Goal: Task Accomplishment & Management: Complete application form

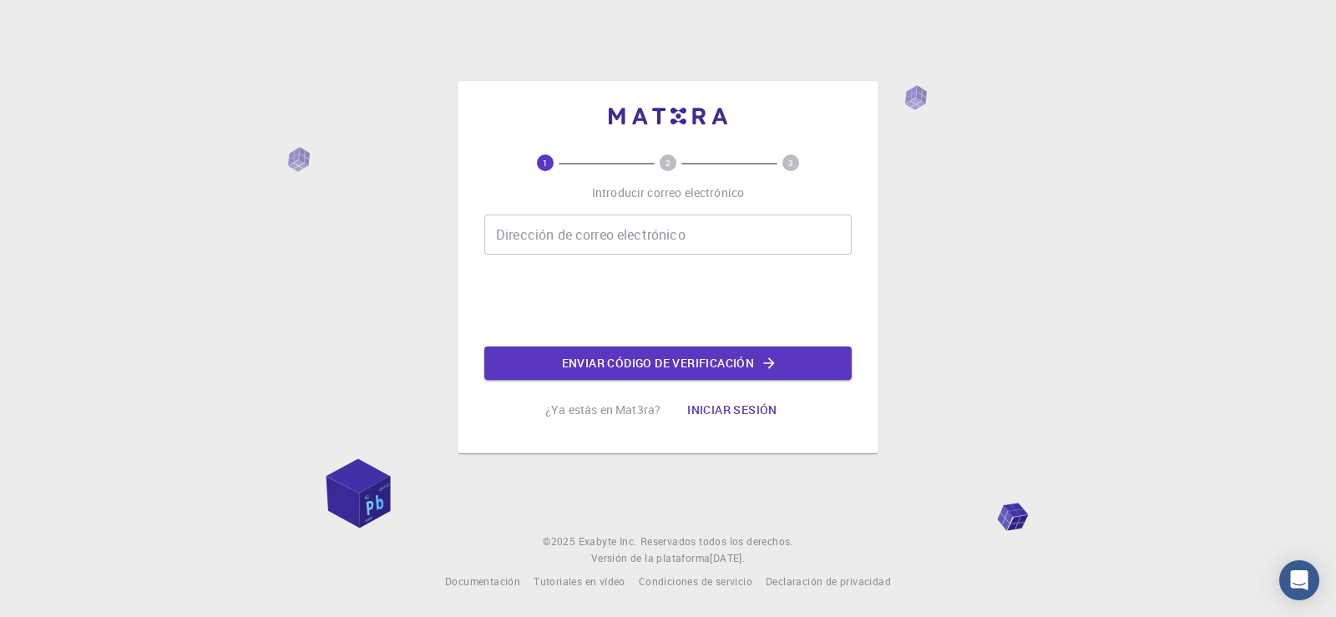
click at [672, 246] on input "Dirección de correo electrónico" at bounding box center [667, 235] width 367 height 40
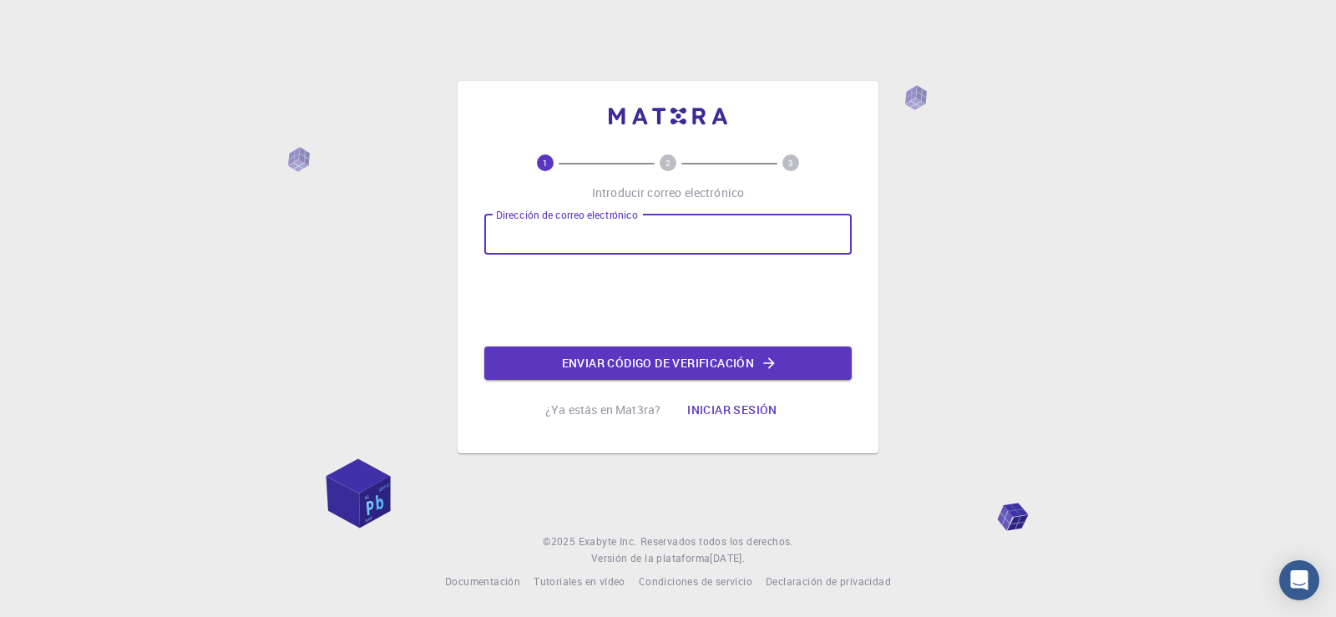
type input "[EMAIL_ADDRESS][DOMAIN_NAME]"
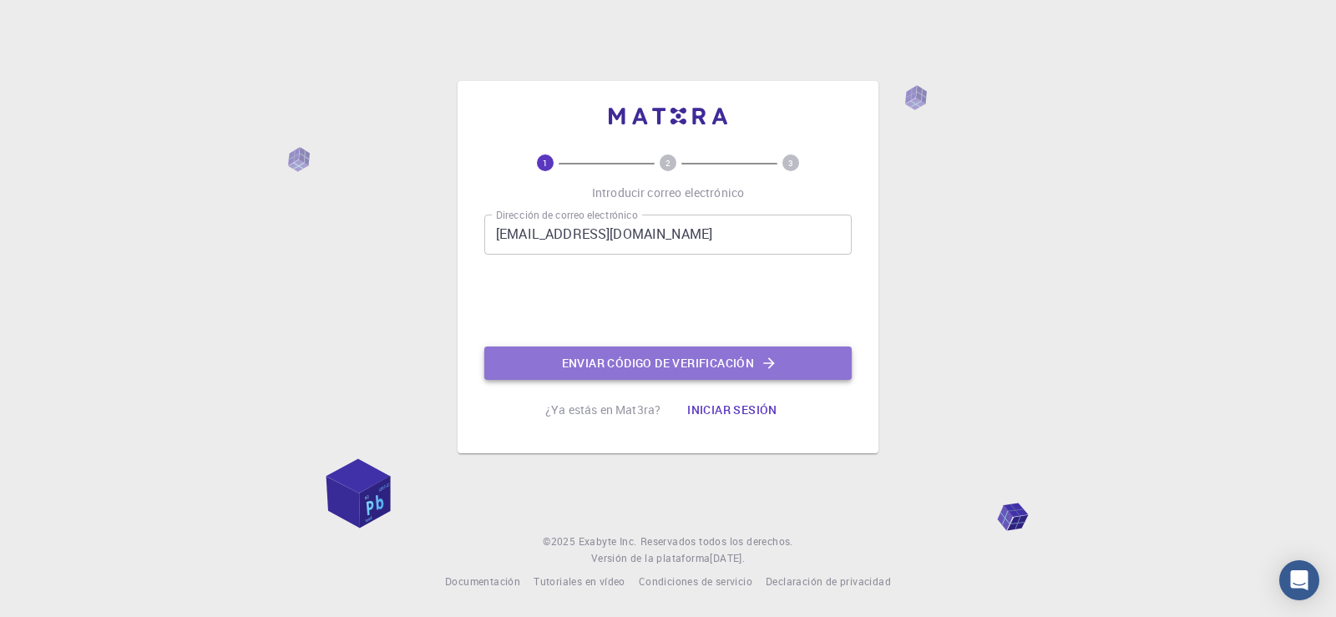
click at [673, 353] on font "Enviar código de verificación" at bounding box center [658, 363] width 193 height 22
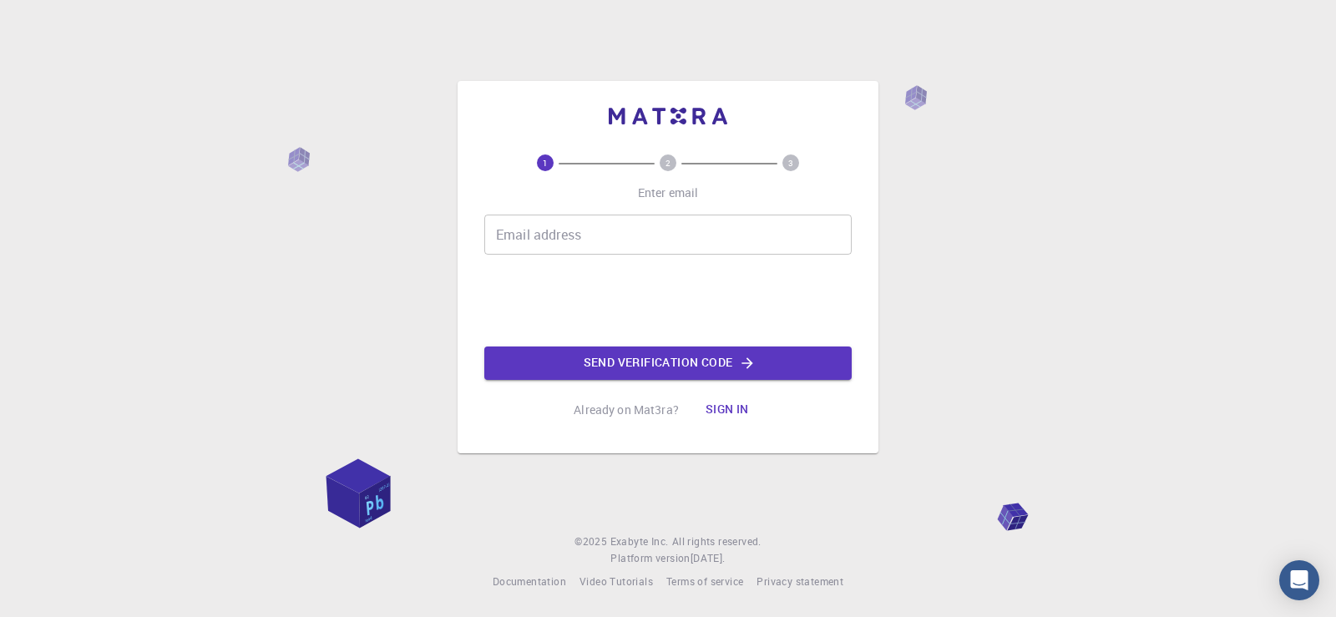
click at [603, 233] on input "Email address" at bounding box center [667, 235] width 367 height 40
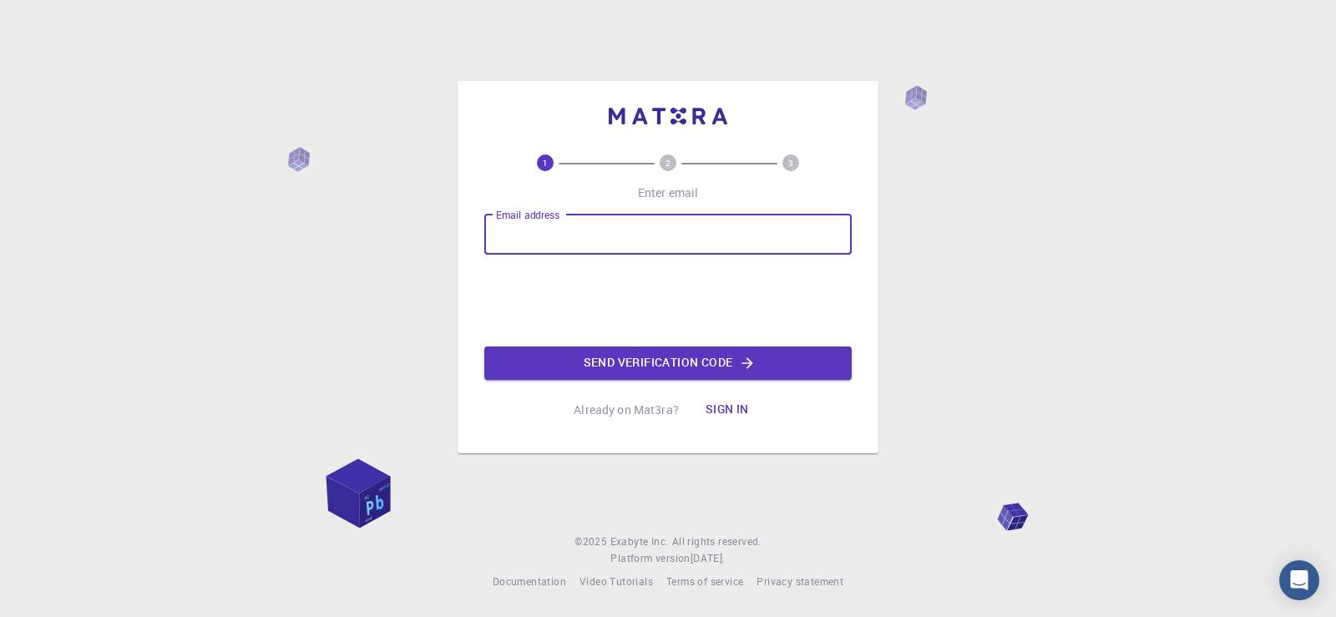
type input "[EMAIL_ADDRESS][DOMAIN_NAME]"
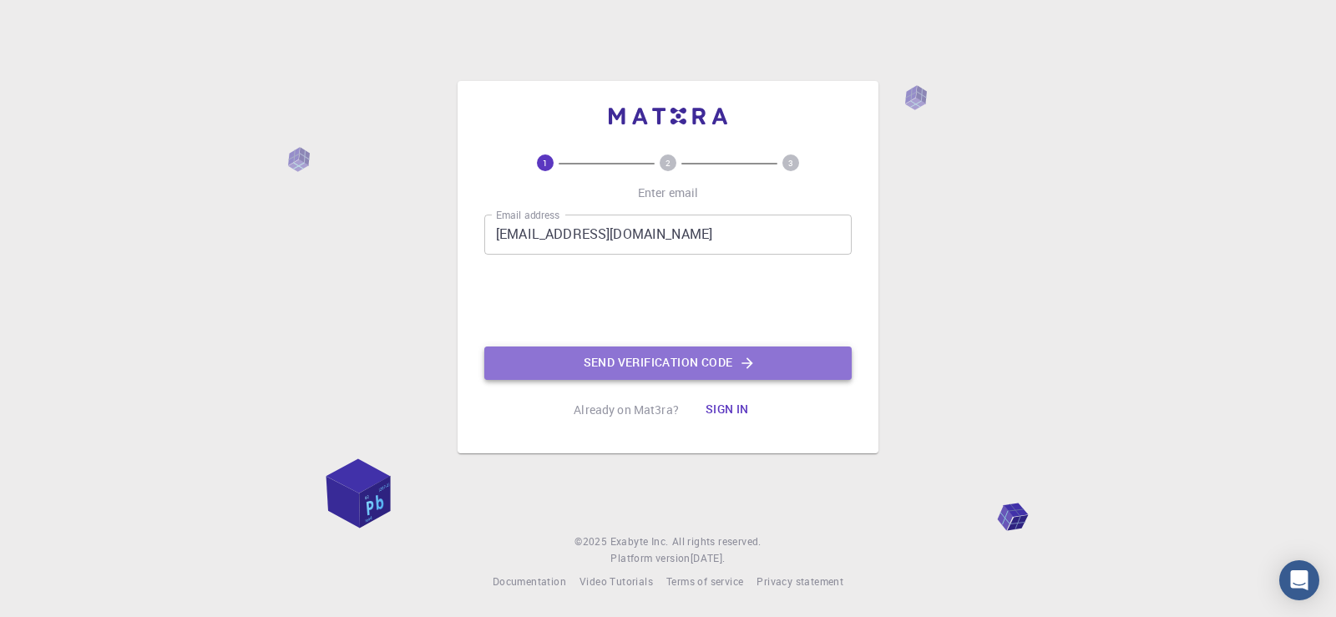
click at [591, 362] on button "Send verification code" at bounding box center [667, 363] width 367 height 33
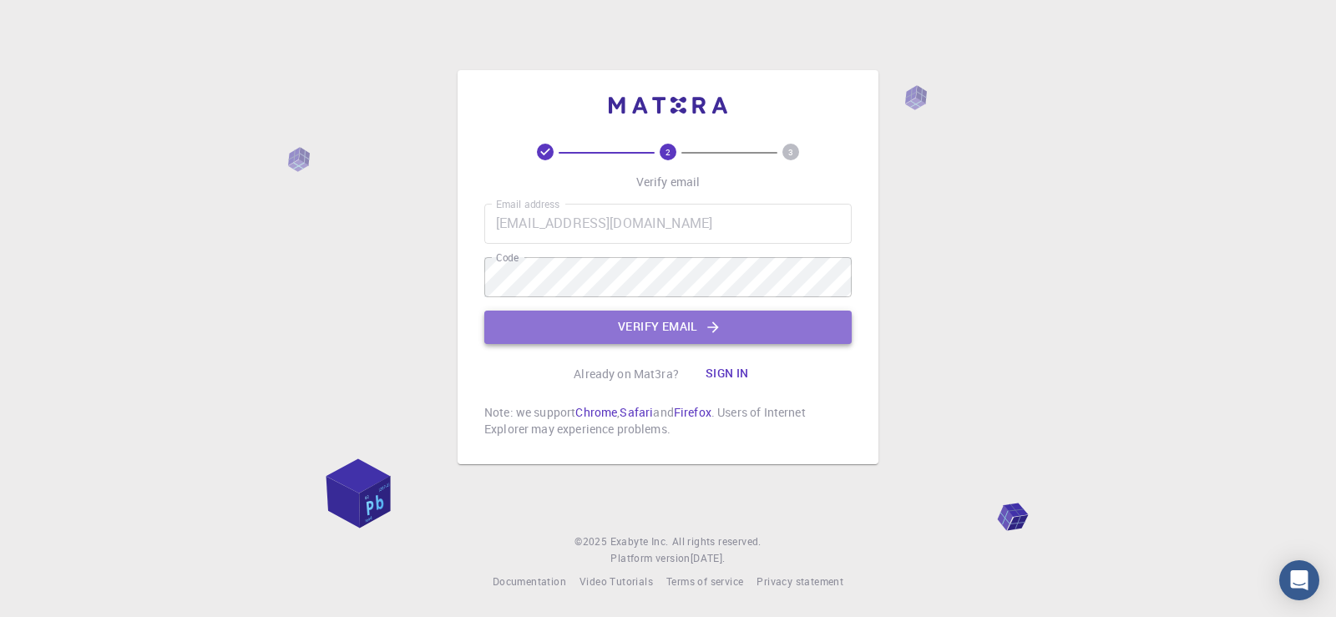
click at [671, 326] on button "Verify email" at bounding box center [667, 327] width 367 height 33
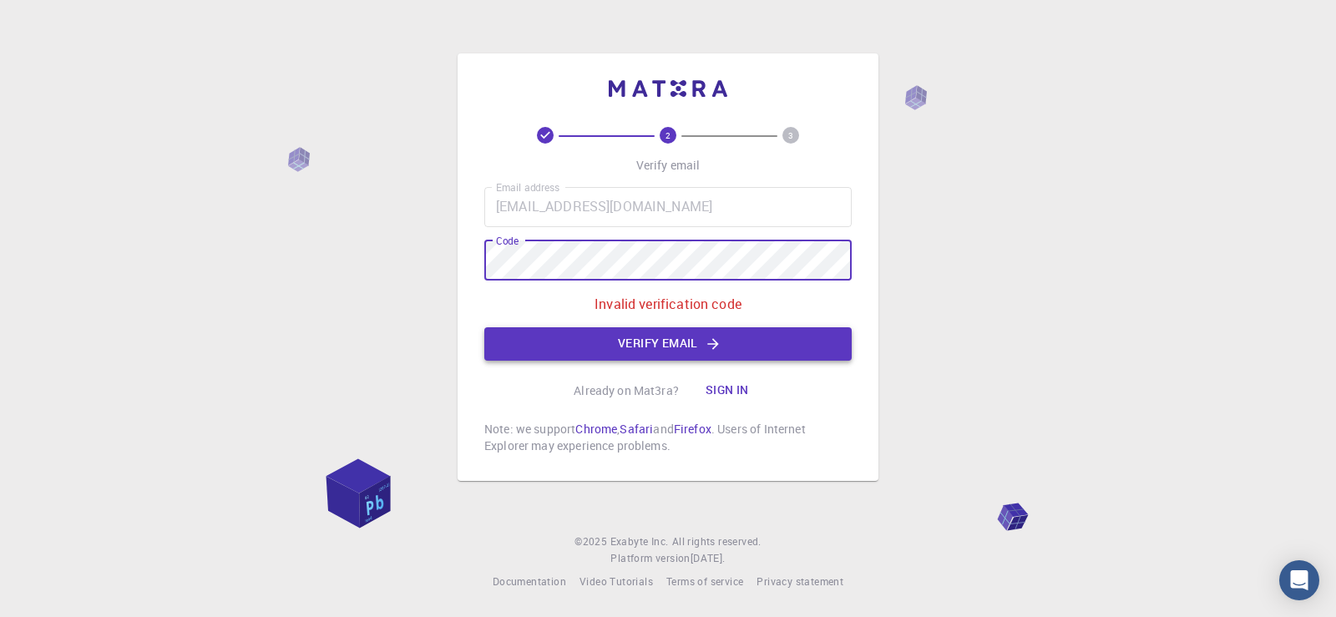
click at [688, 338] on button "Verify email" at bounding box center [667, 343] width 367 height 33
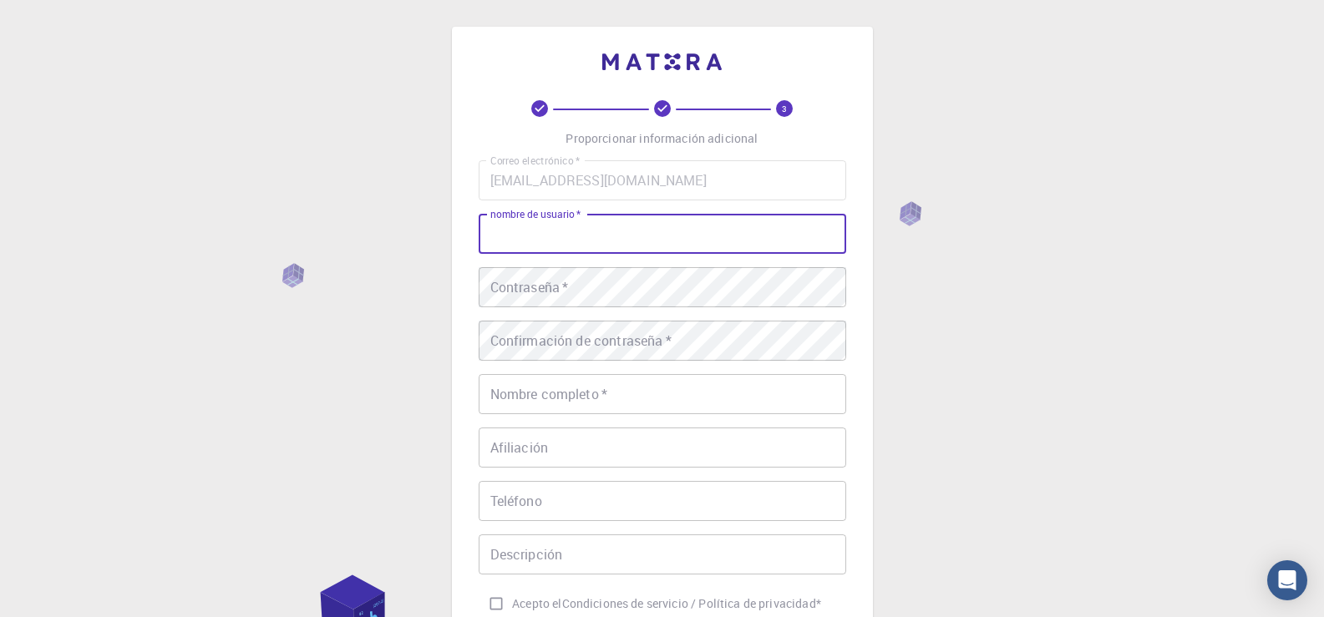
click at [636, 225] on input "nombre de usuario   *" at bounding box center [662, 234] width 367 height 40
type input "brayan"
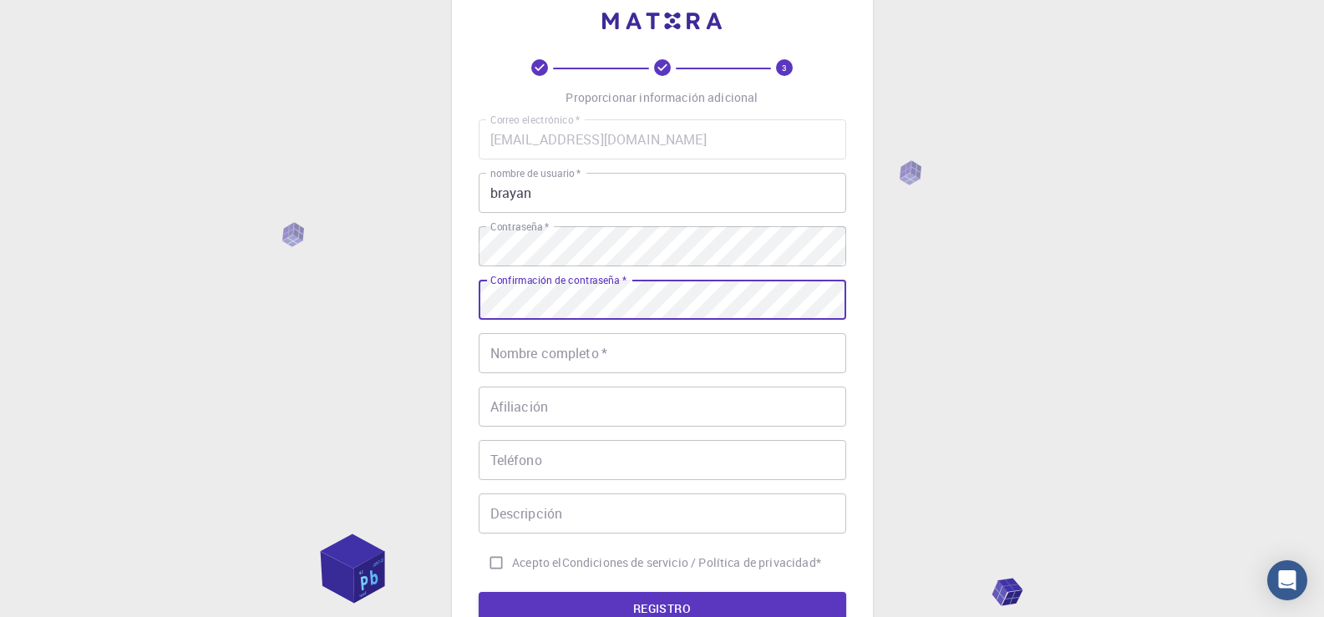
scroll to position [52, 0]
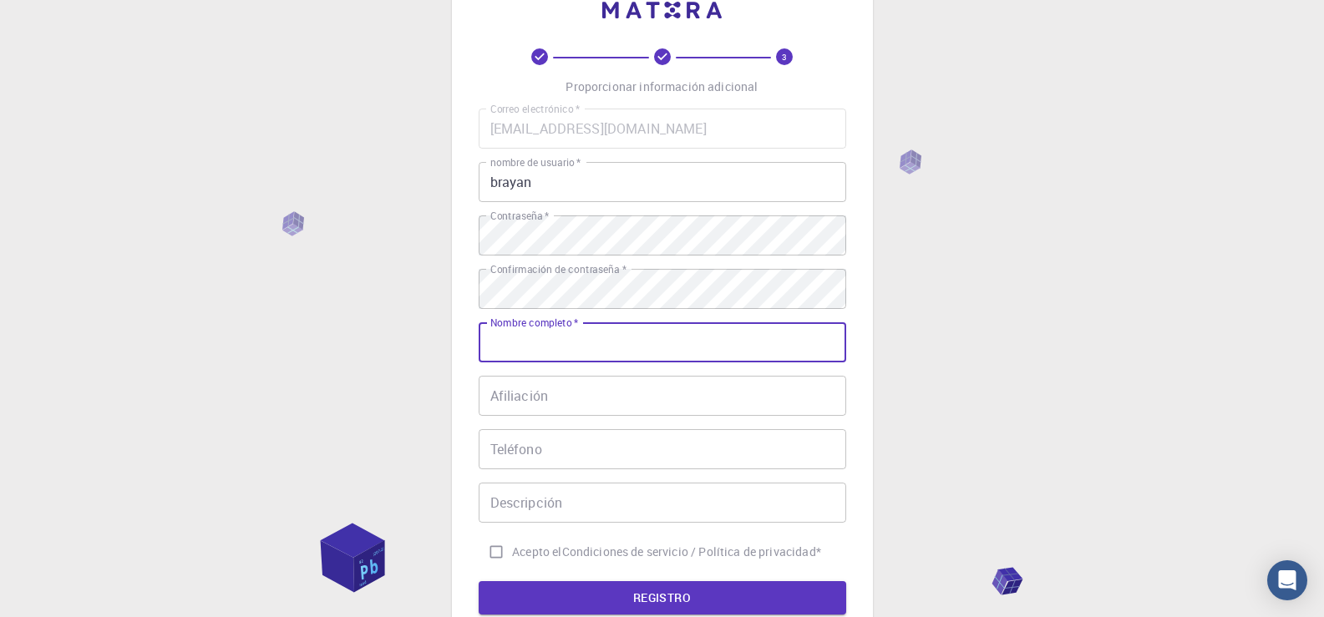
click at [800, 332] on input "Nombre completo   *" at bounding box center [662, 342] width 367 height 40
type input "brayan styven"
click at [735, 414] on input "Afiliación" at bounding box center [662, 396] width 367 height 40
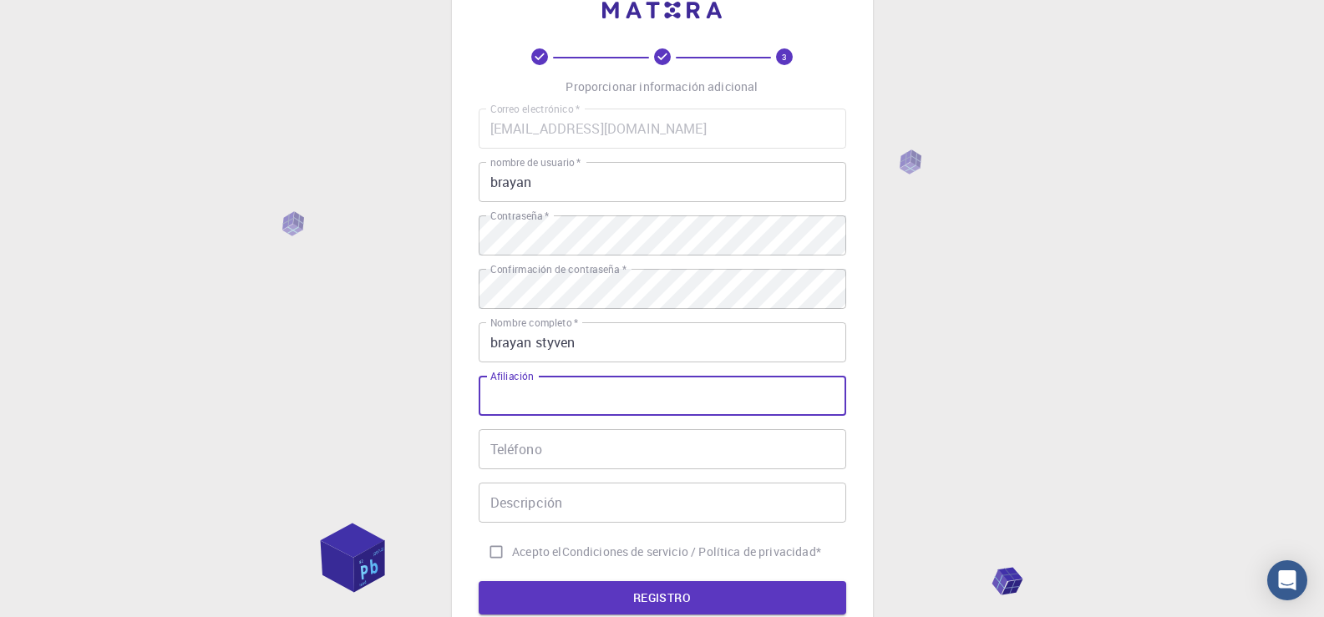
click at [707, 441] on input "Teléfono" at bounding box center [662, 449] width 367 height 40
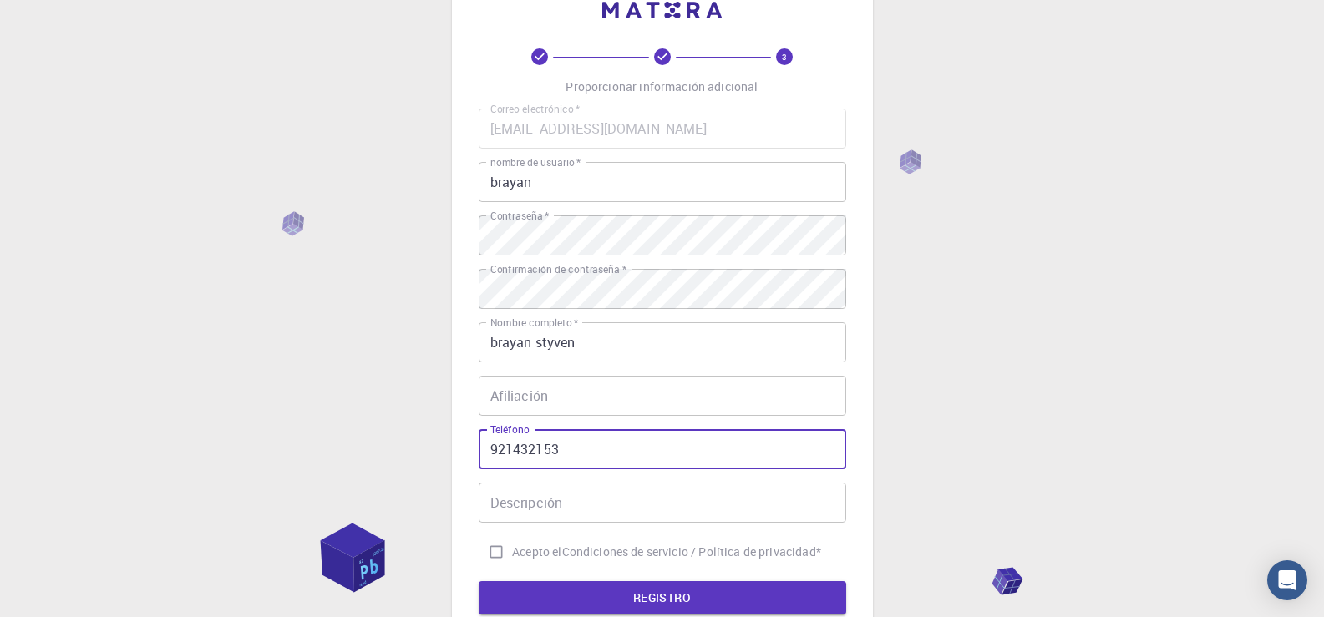
type input "921432153"
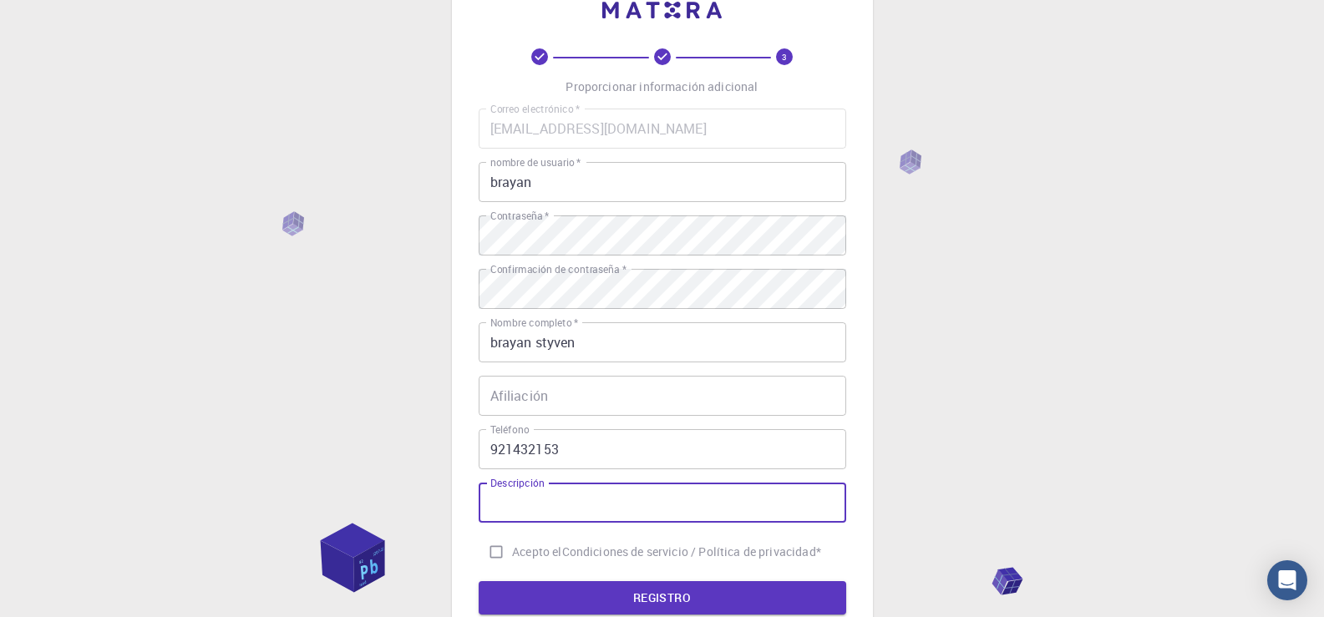
click at [657, 500] on input "Descripción" at bounding box center [662, 503] width 367 height 40
type input "nose"
click at [494, 550] on input "Acepto el Condiciones de servicio / Política de privacidad *" at bounding box center [496, 552] width 32 height 32
checkbox input "true"
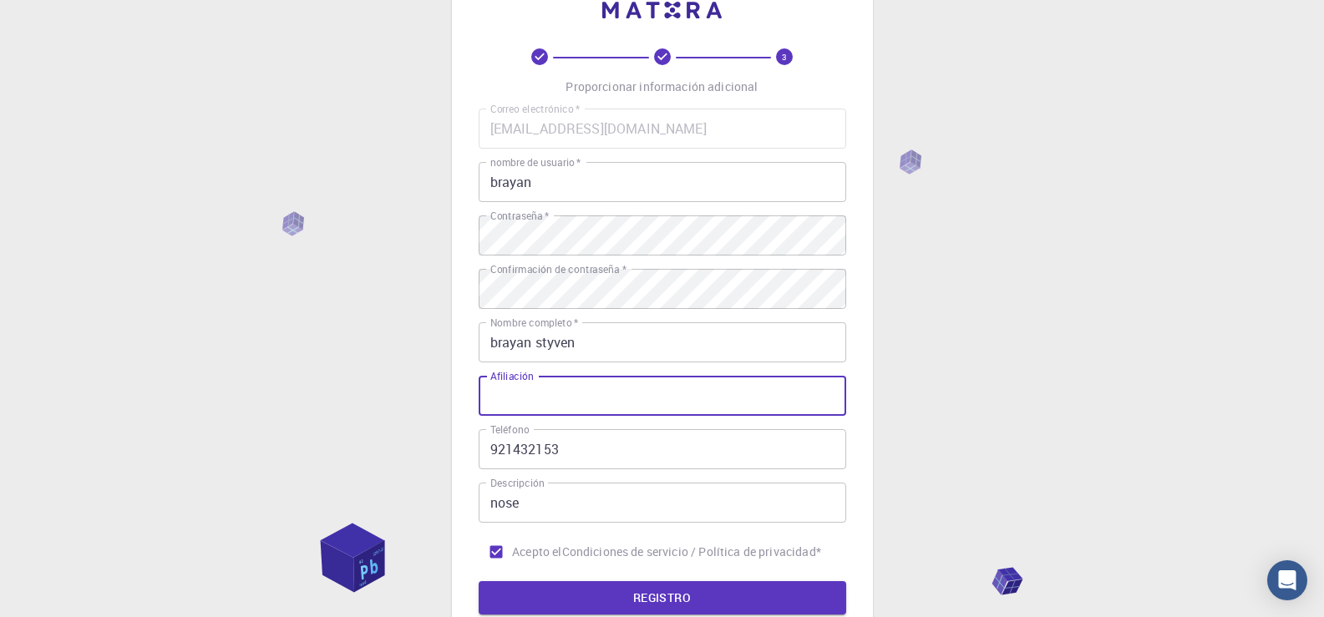
click at [570, 397] on input "Afiliación" at bounding box center [662, 396] width 367 height 40
type input "n"
type input "b"
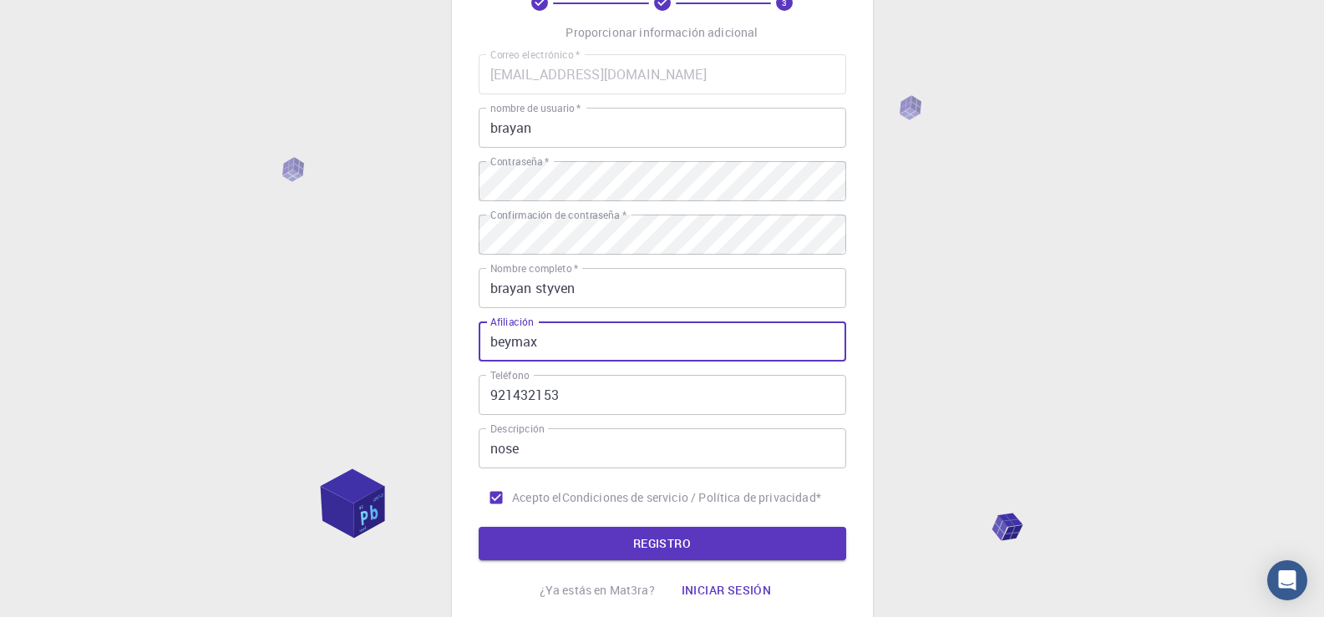
scroll to position [110, 0]
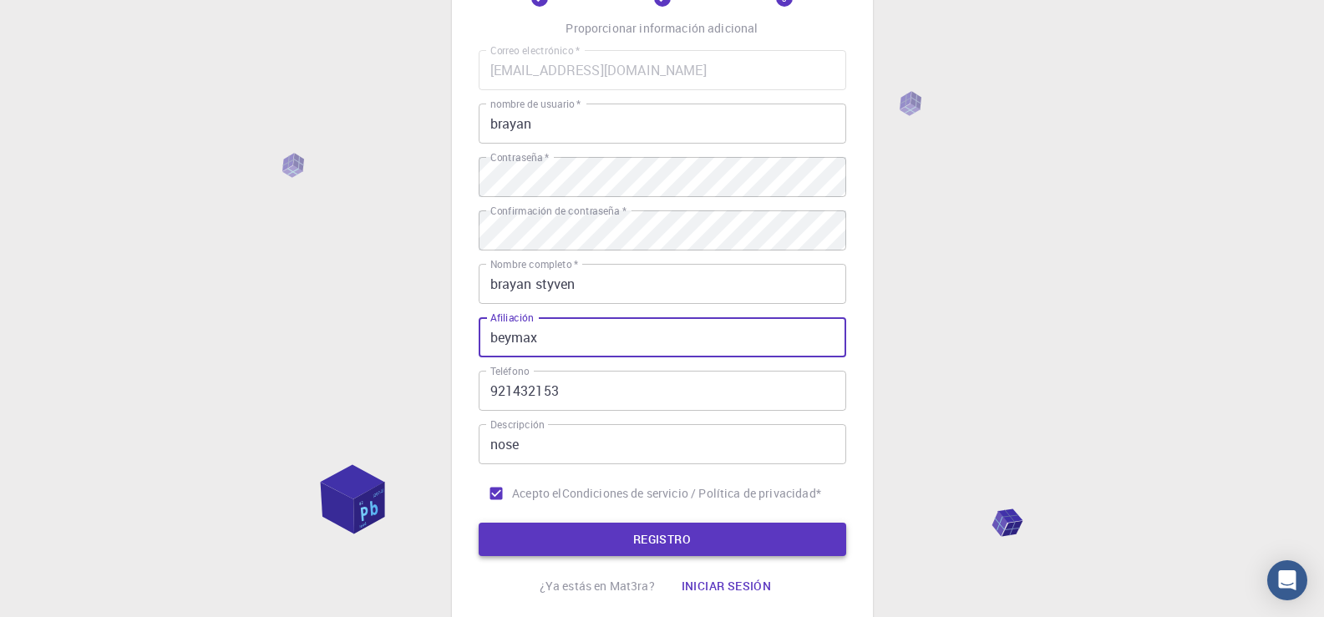
type input "beymax"
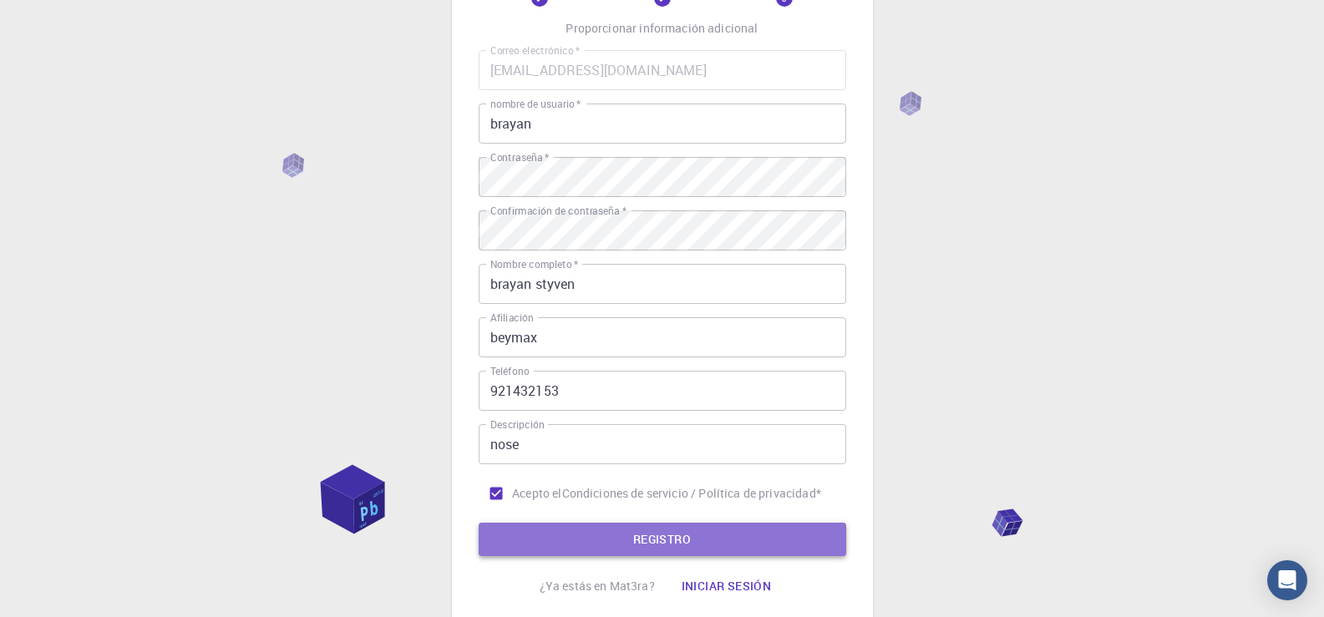
click at [823, 524] on button "REGISTRO" at bounding box center [662, 539] width 367 height 33
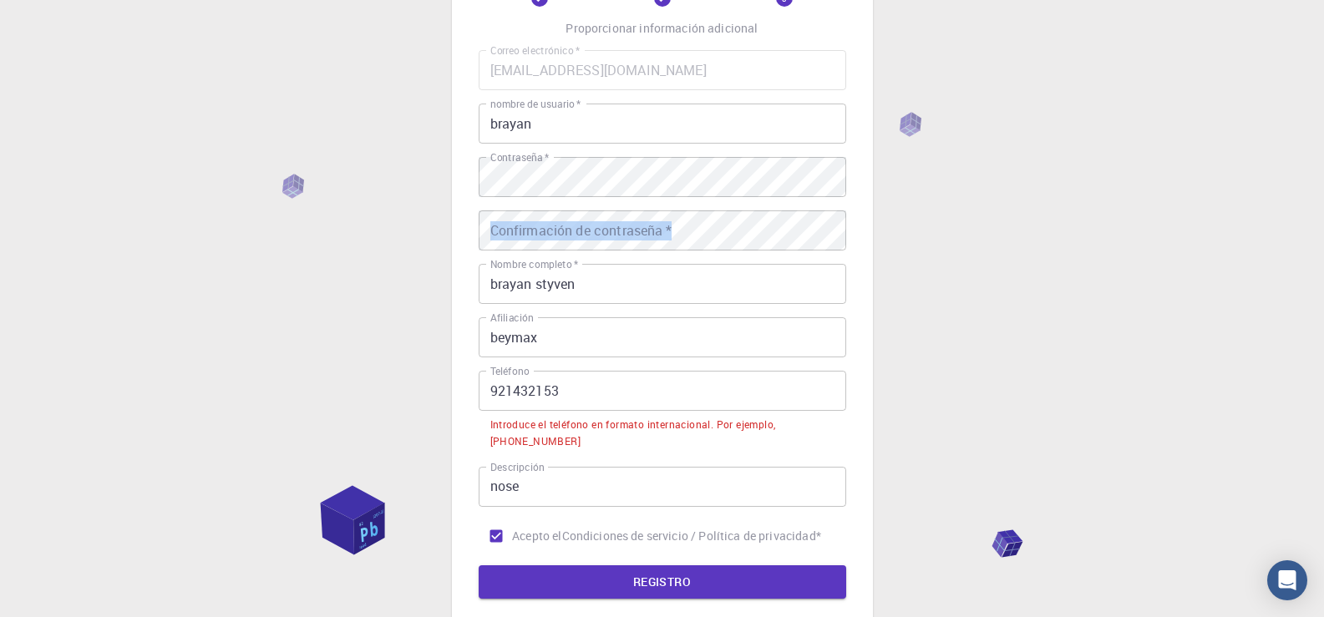
click at [610, 211] on div "Correo electrónico   * [EMAIL_ADDRESS][DOMAIN_NAME] Correo electrónico   * nomb…" at bounding box center [662, 301] width 367 height 502
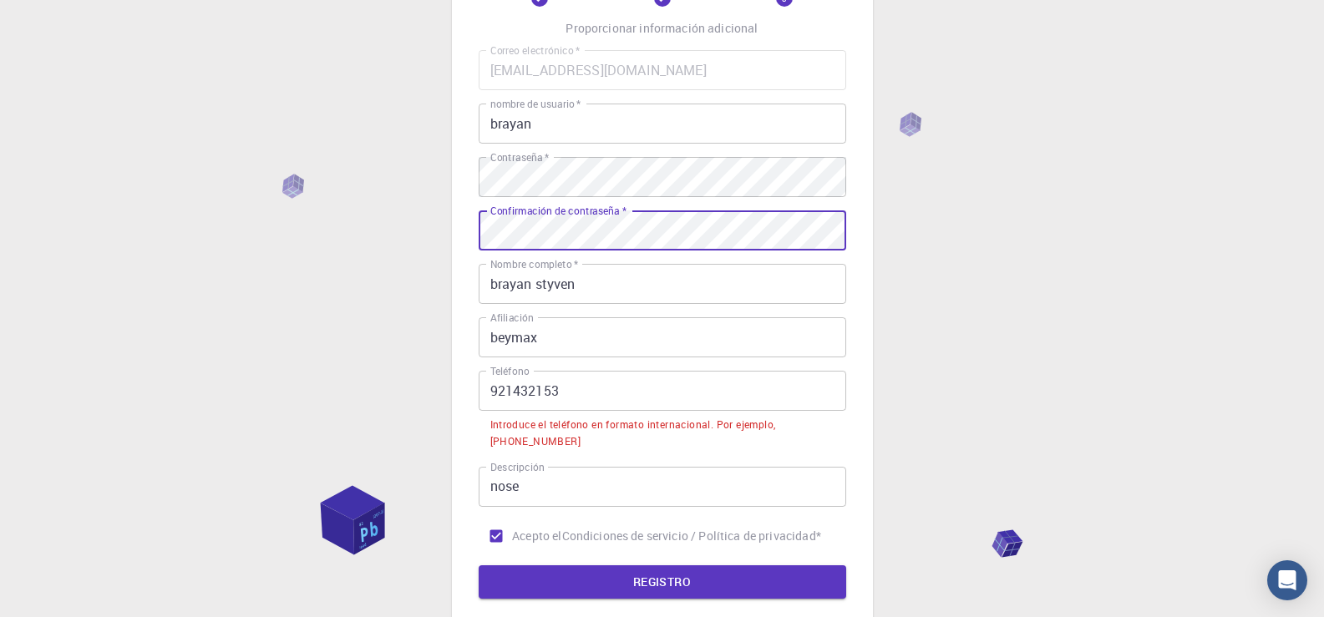
drag, startPoint x: 610, startPoint y: 210, endPoint x: 604, endPoint y: 225, distance: 16.5
click at [604, 225] on div "Confirmación de contraseña   * Confirmación de contraseña   *" at bounding box center [662, 230] width 367 height 40
click at [493, 394] on input "921432153" at bounding box center [662, 391] width 367 height 40
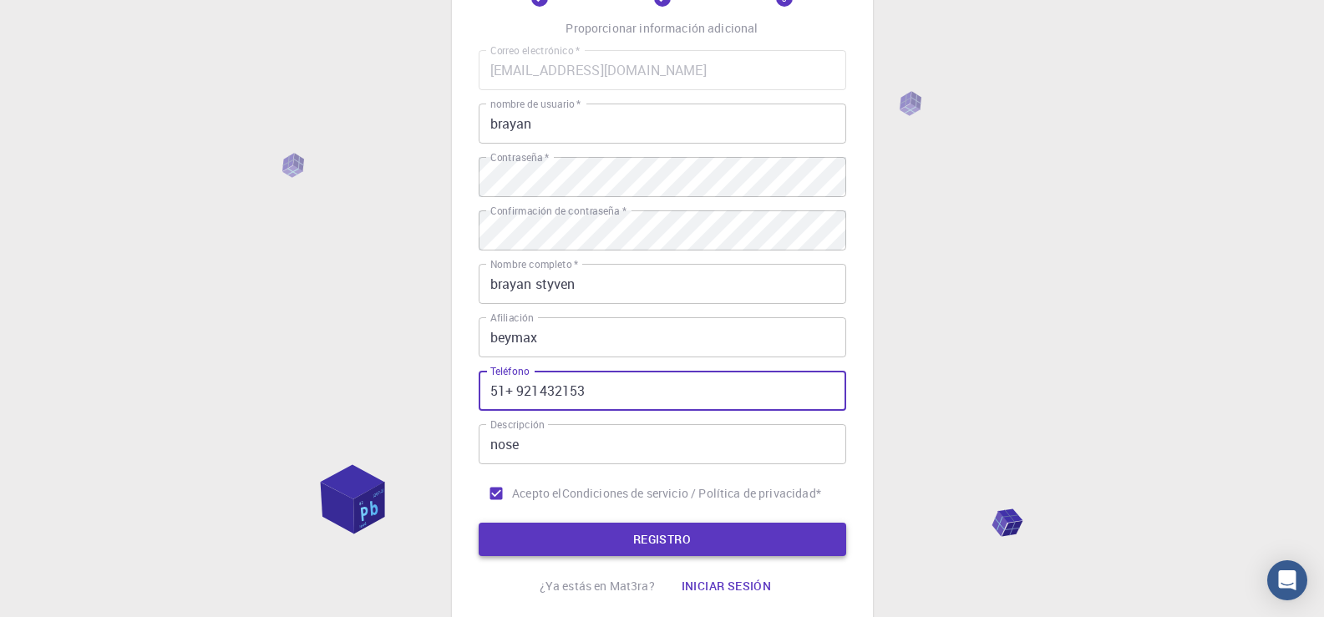
click at [579, 543] on button "REGISTRO" at bounding box center [662, 539] width 367 height 33
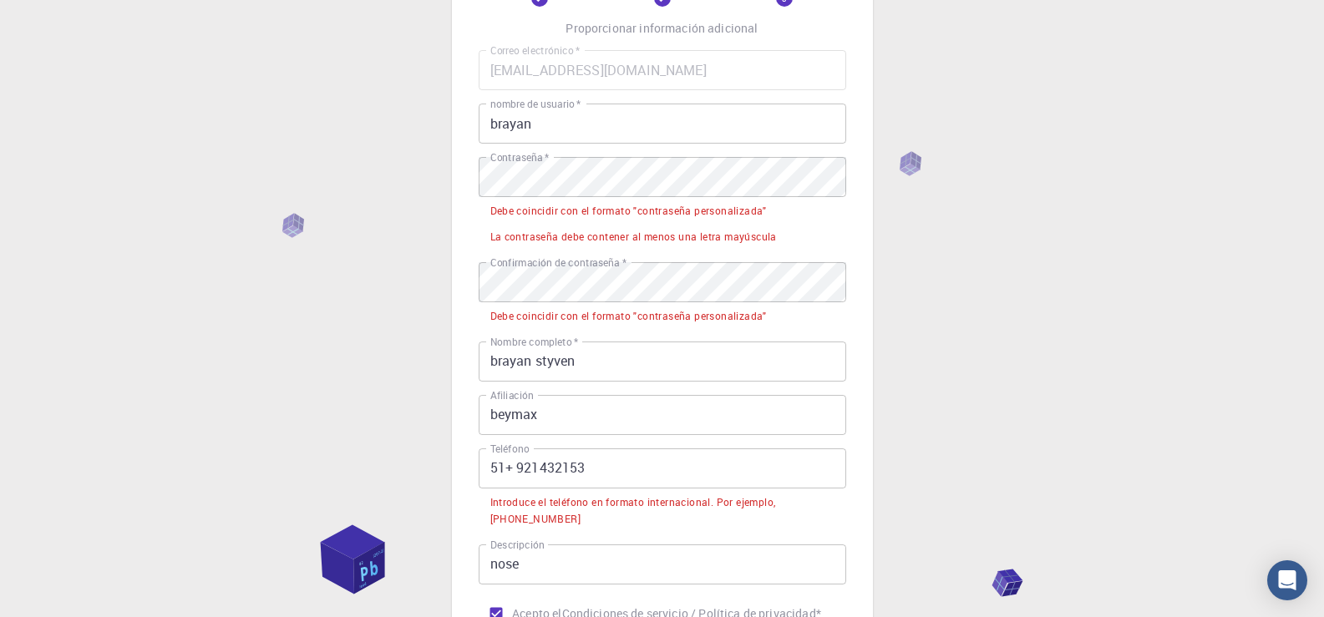
click at [513, 473] on input "51+ 921432153" at bounding box center [662, 468] width 367 height 40
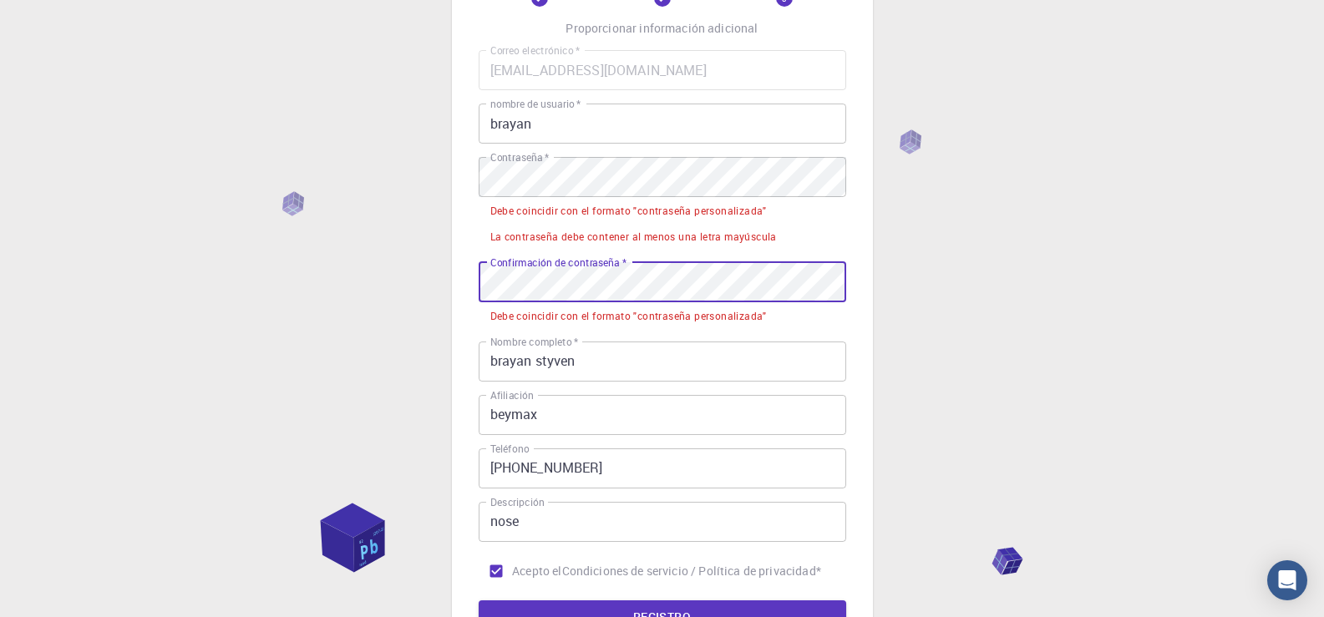
click at [567, 184] on div "Correo electrónico   * [EMAIL_ADDRESS][DOMAIN_NAME] Correo electrónico   * nomb…" at bounding box center [662, 318] width 367 height 537
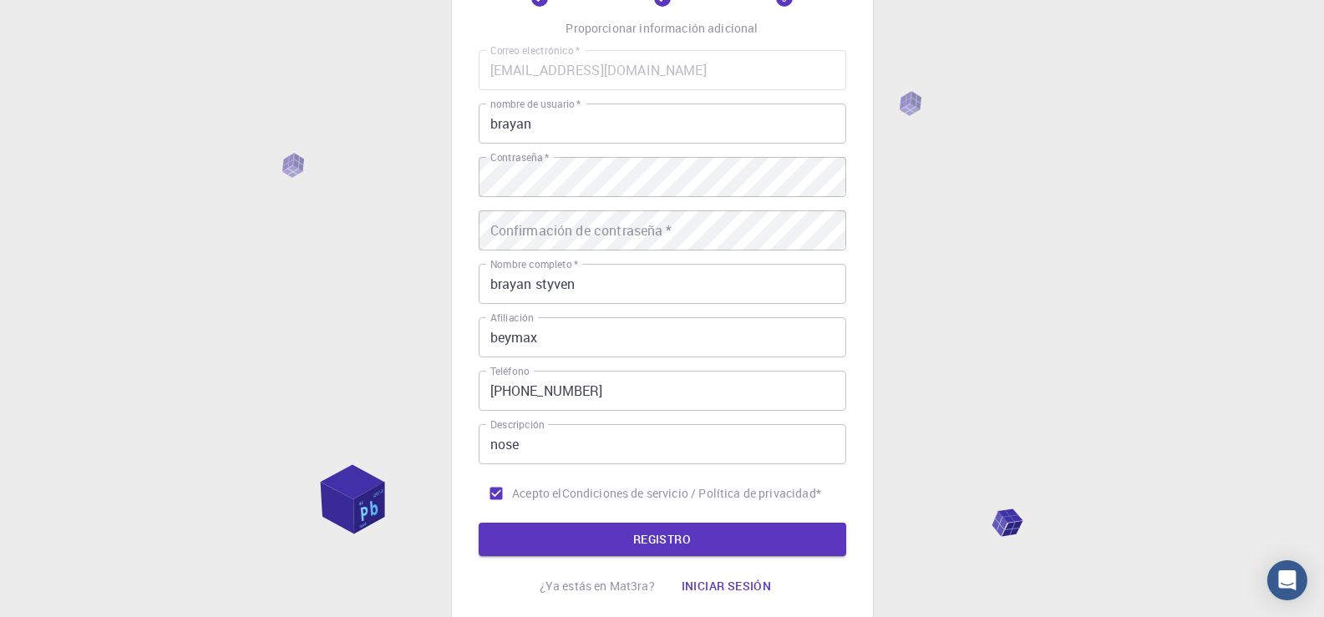
drag, startPoint x: 542, startPoint y: 165, endPoint x: 928, endPoint y: 215, distance: 389.1
click at [928, 215] on div "3 Proporcionar información adicional Correo electrónico   * [EMAIL_ADDRESS][DOM…" at bounding box center [662, 315] width 1324 height 850
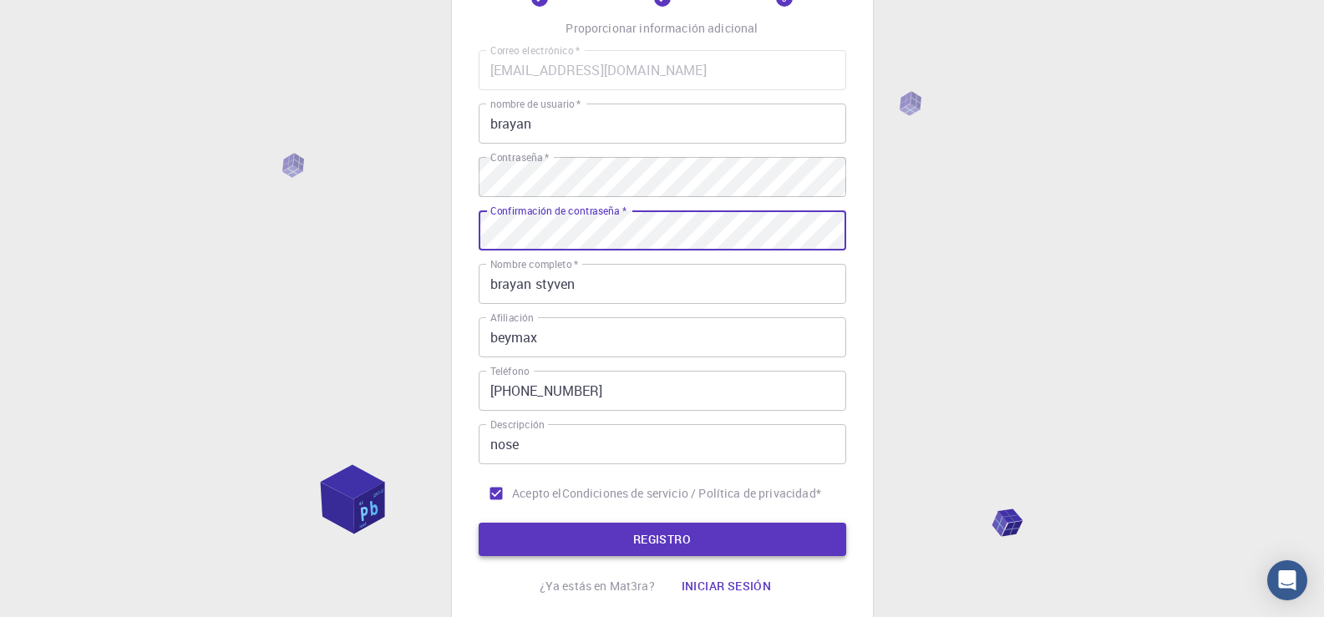
click at [633, 544] on font "REGISTRO" at bounding box center [662, 539] width 58 height 16
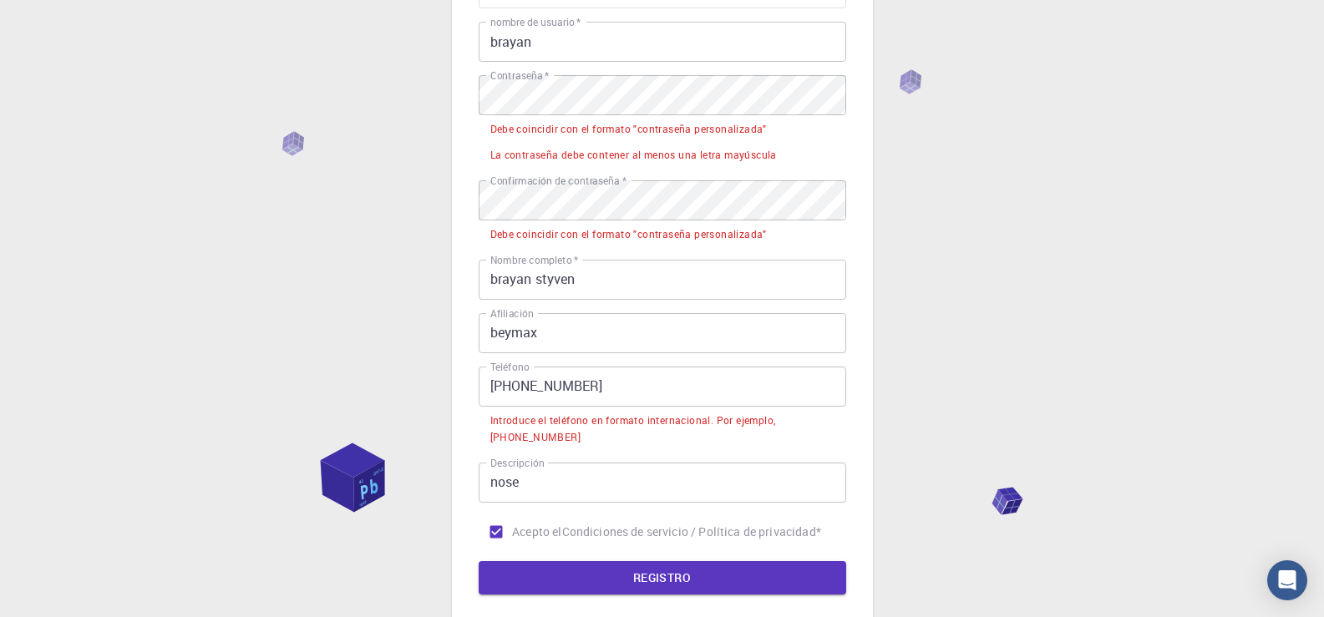
scroll to position [196, 0]
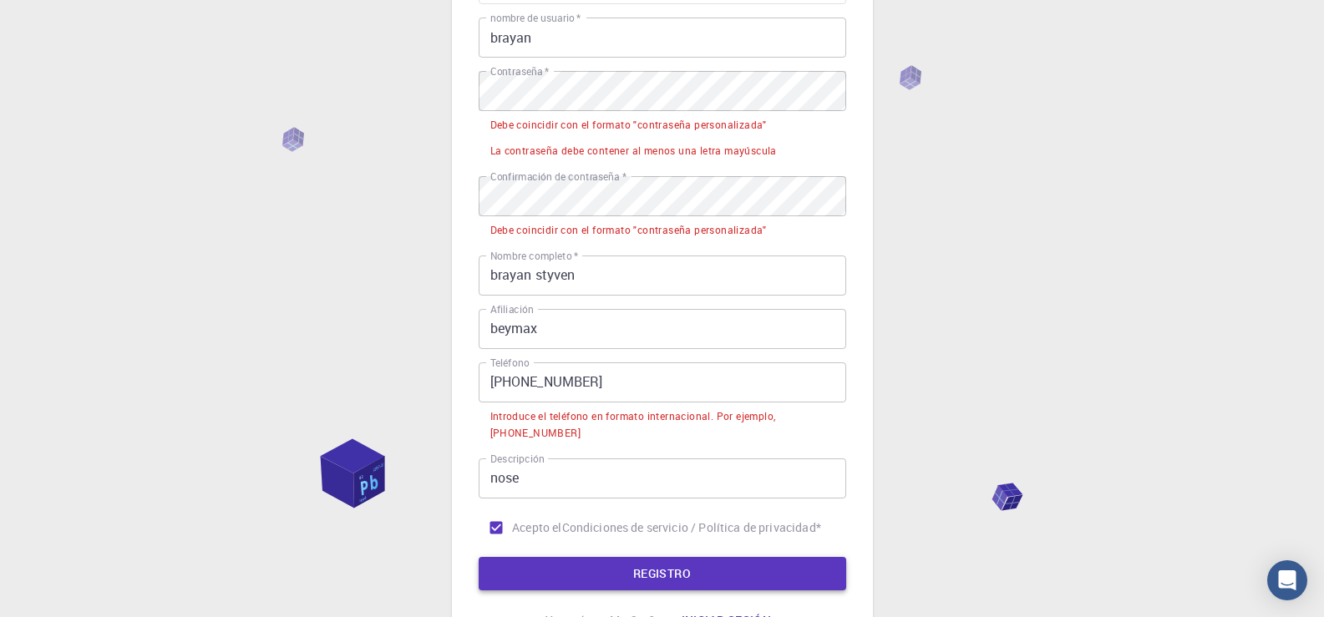
click at [809, 576] on button "REGISTRO" at bounding box center [662, 573] width 367 height 33
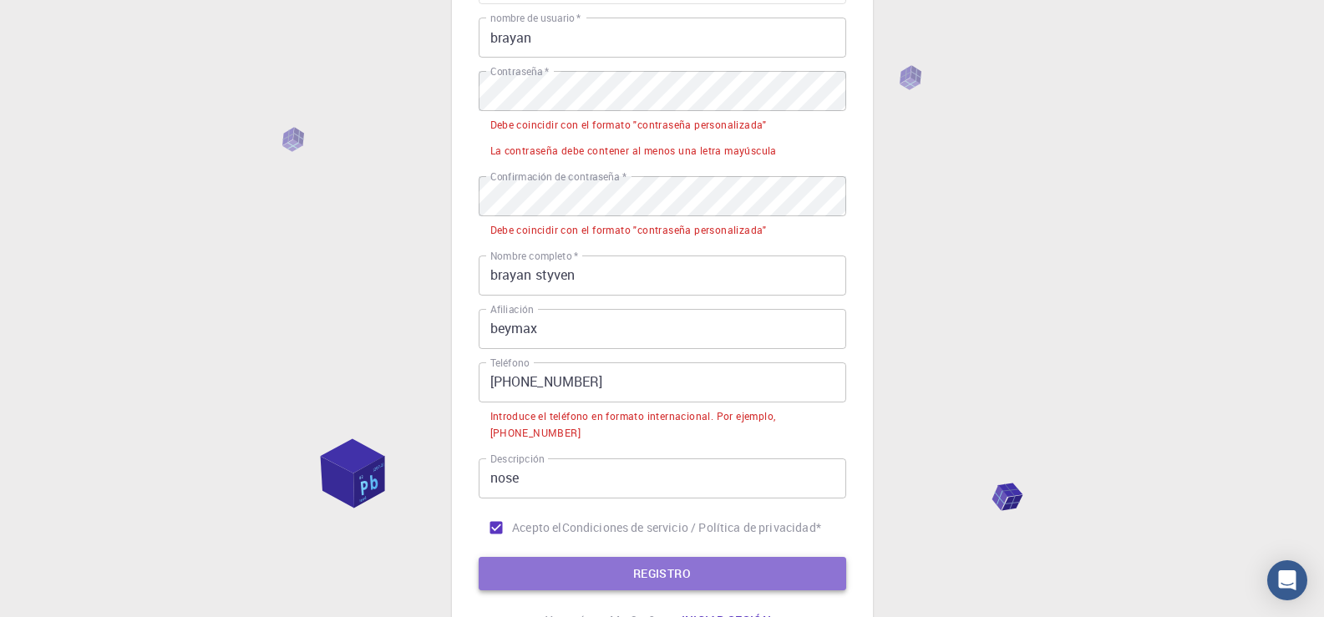
click at [809, 576] on button "REGISTRO" at bounding box center [662, 573] width 367 height 33
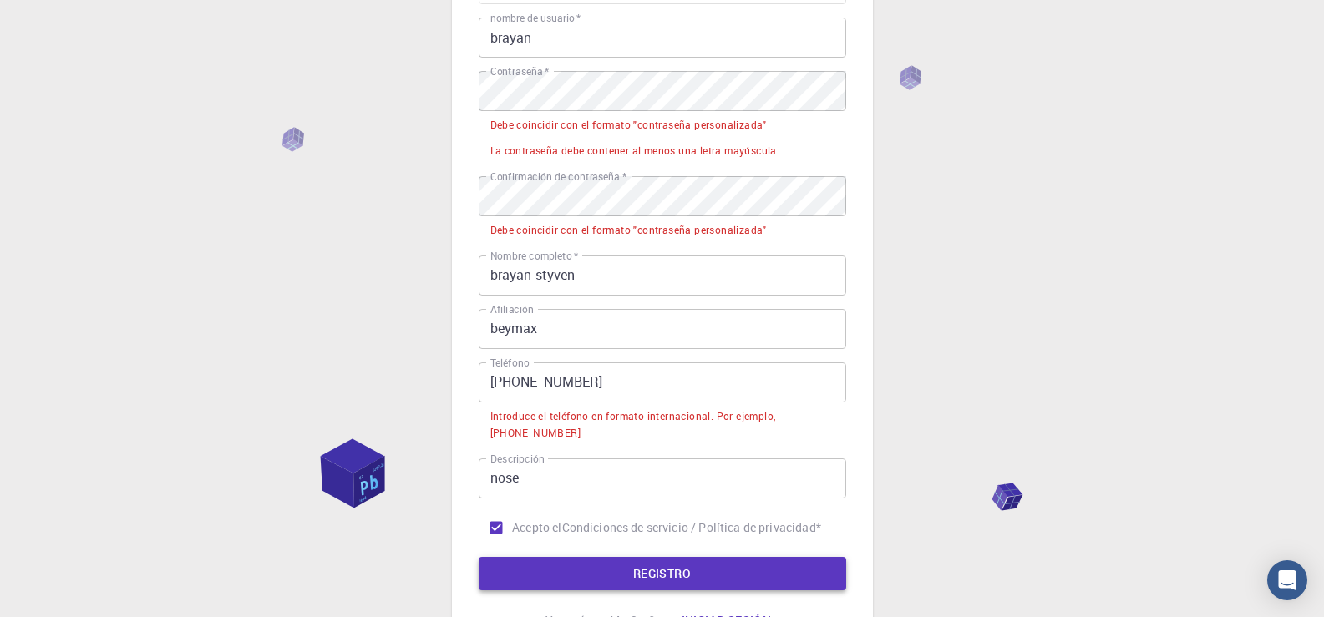
click at [809, 576] on button "REGISTRO" at bounding box center [662, 573] width 367 height 33
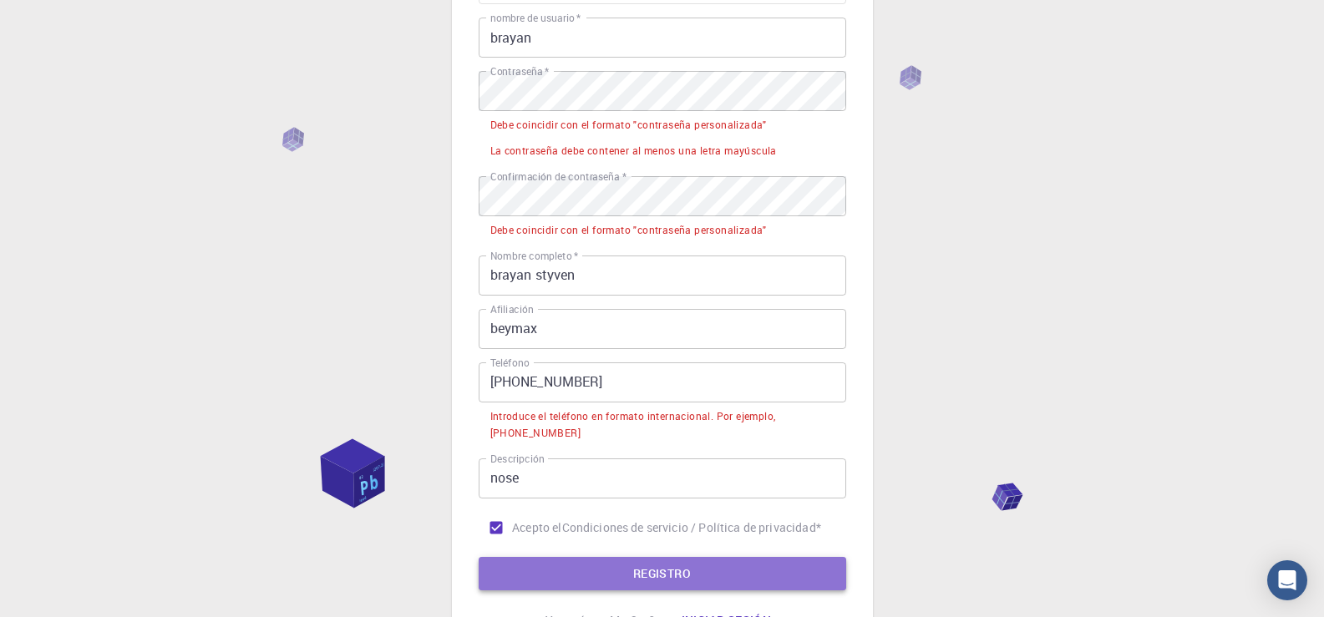
click at [809, 576] on button "REGISTRO" at bounding box center [662, 573] width 367 height 33
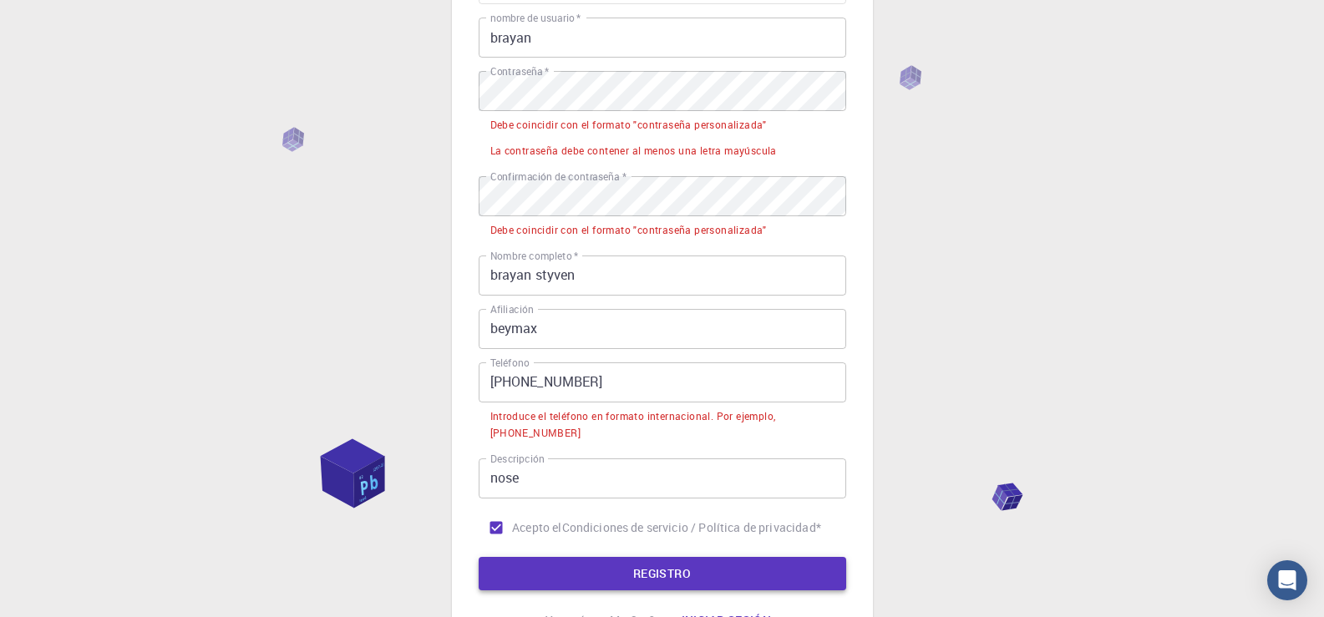
click at [809, 576] on button "REGISTRO" at bounding box center [662, 573] width 367 height 33
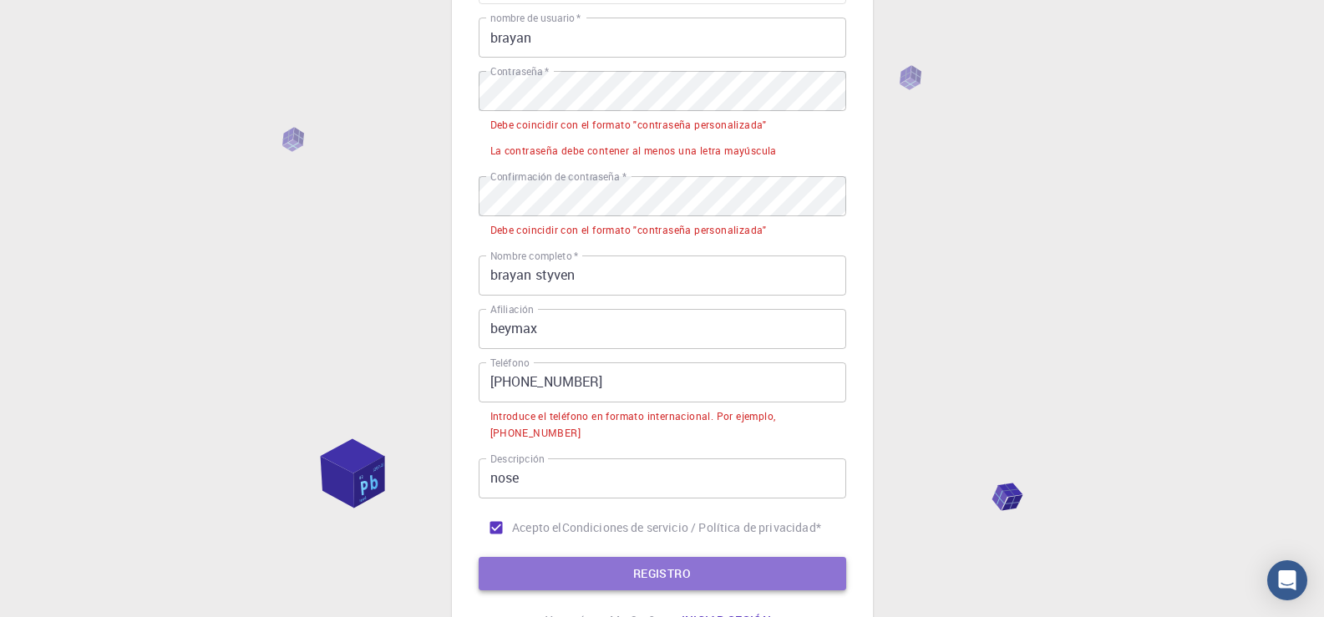
click at [809, 576] on button "REGISTRO" at bounding box center [662, 573] width 367 height 33
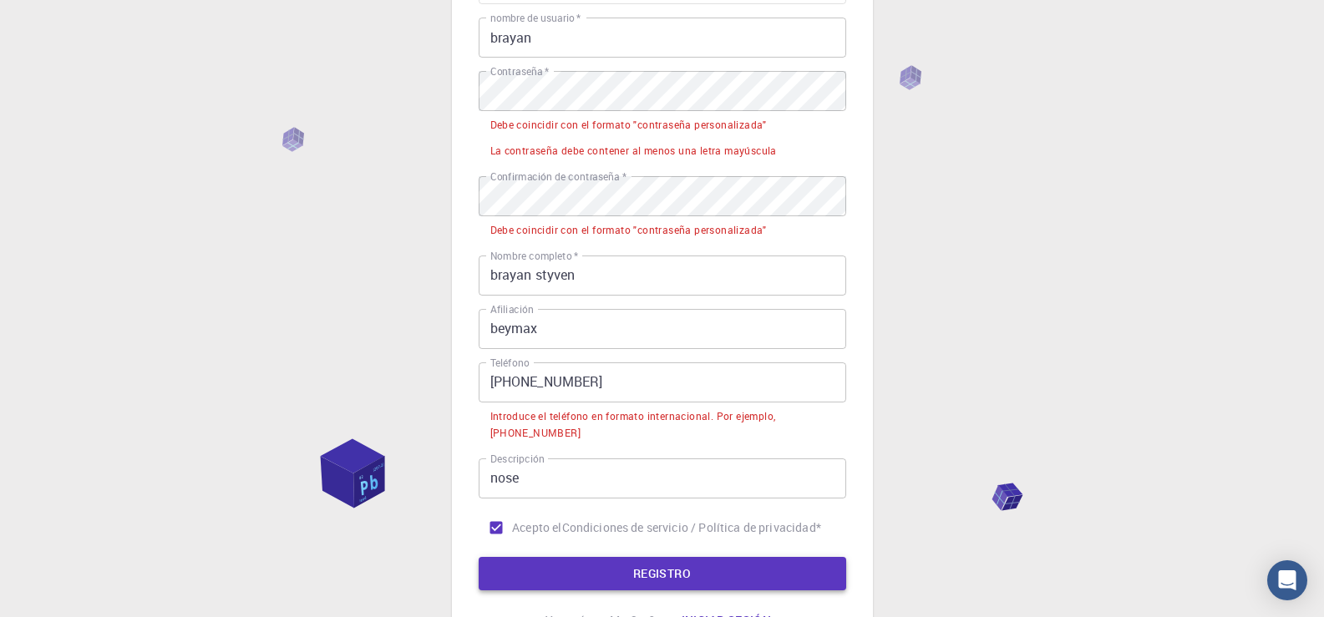
click at [809, 576] on button "REGISTRO" at bounding box center [662, 573] width 367 height 33
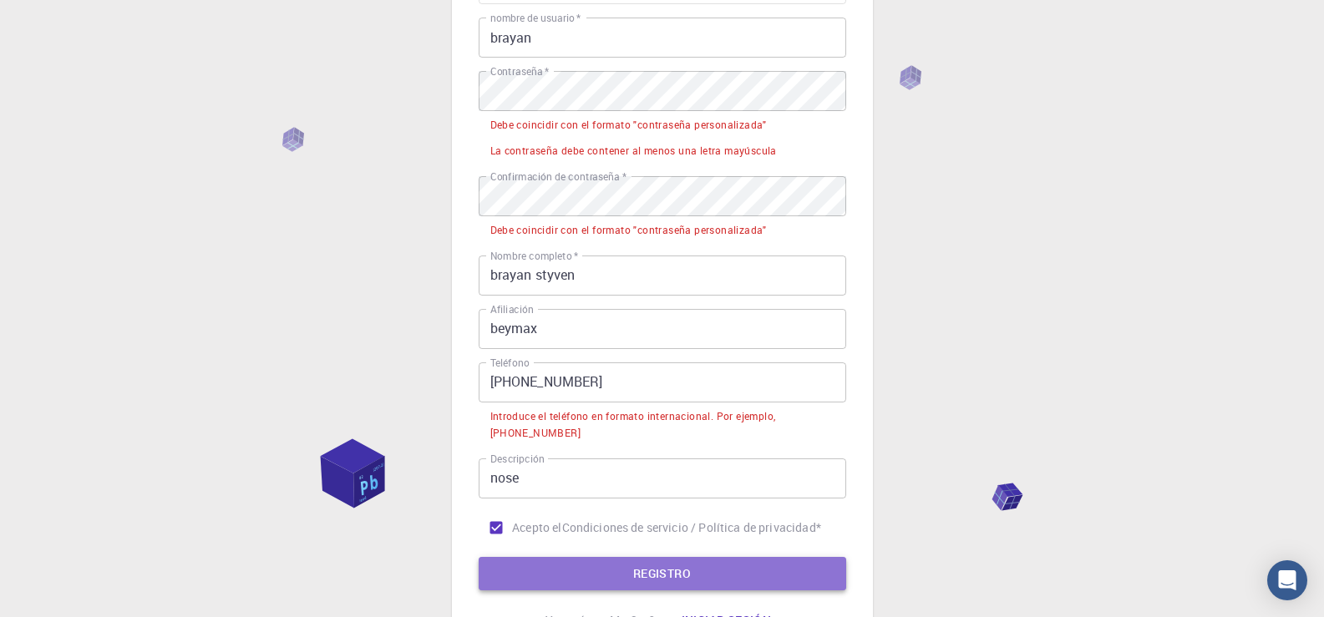
click at [809, 576] on button "REGISTRO" at bounding box center [662, 573] width 367 height 33
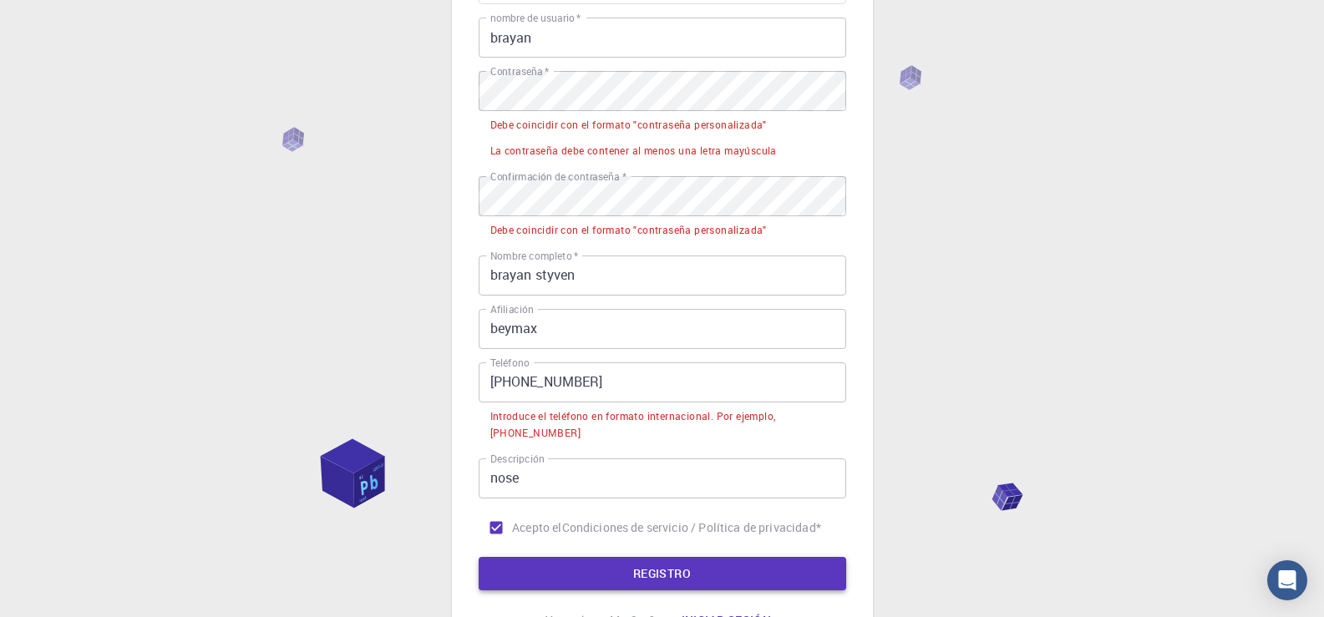
click at [809, 576] on button "REGISTRO" at bounding box center [662, 573] width 367 height 33
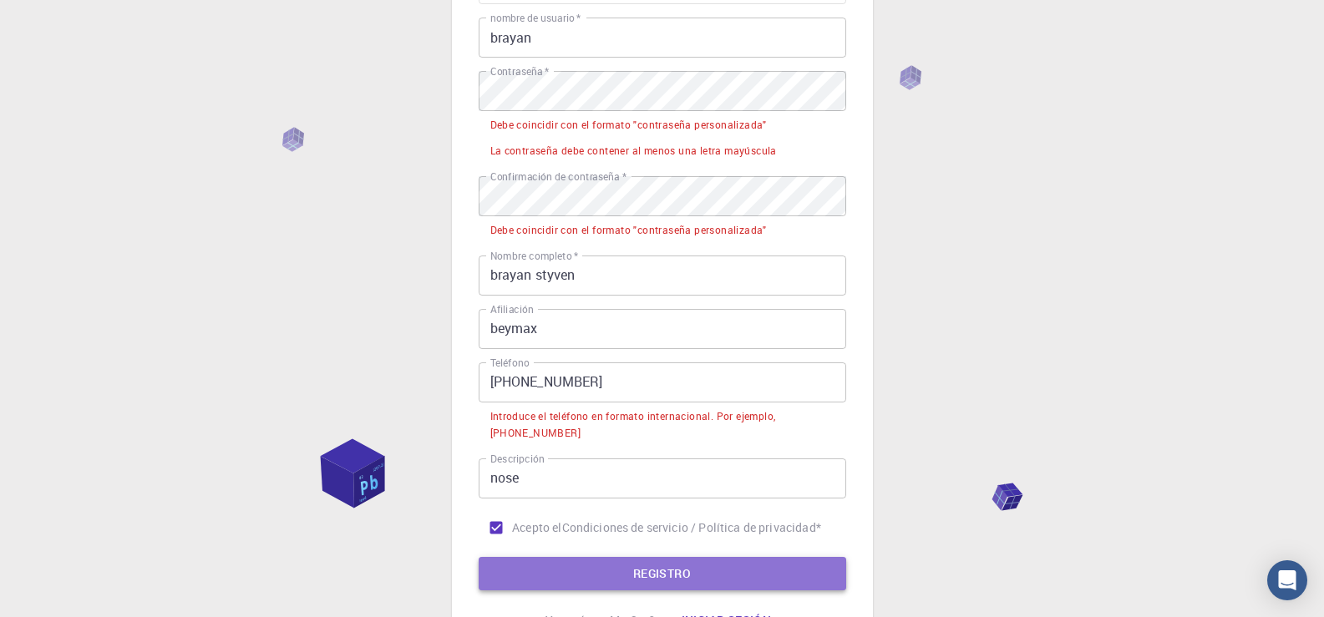
click at [809, 576] on button "REGISTRO" at bounding box center [662, 573] width 367 height 33
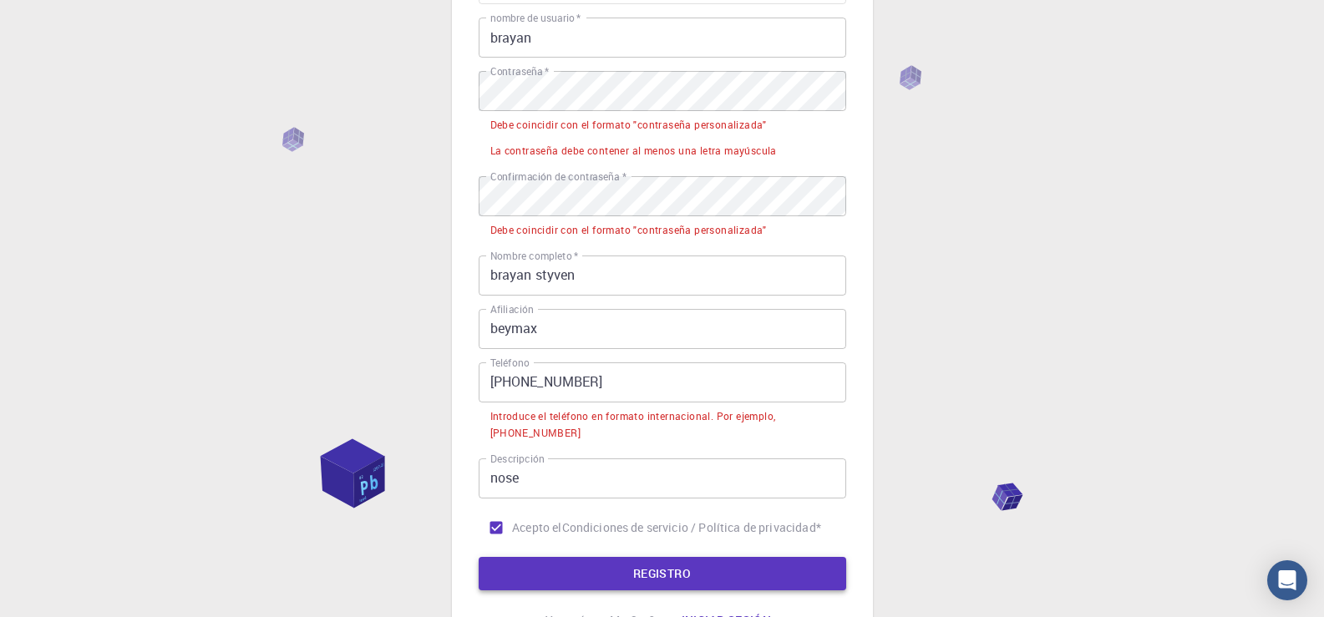
click at [809, 576] on button "REGISTRO" at bounding box center [662, 573] width 367 height 33
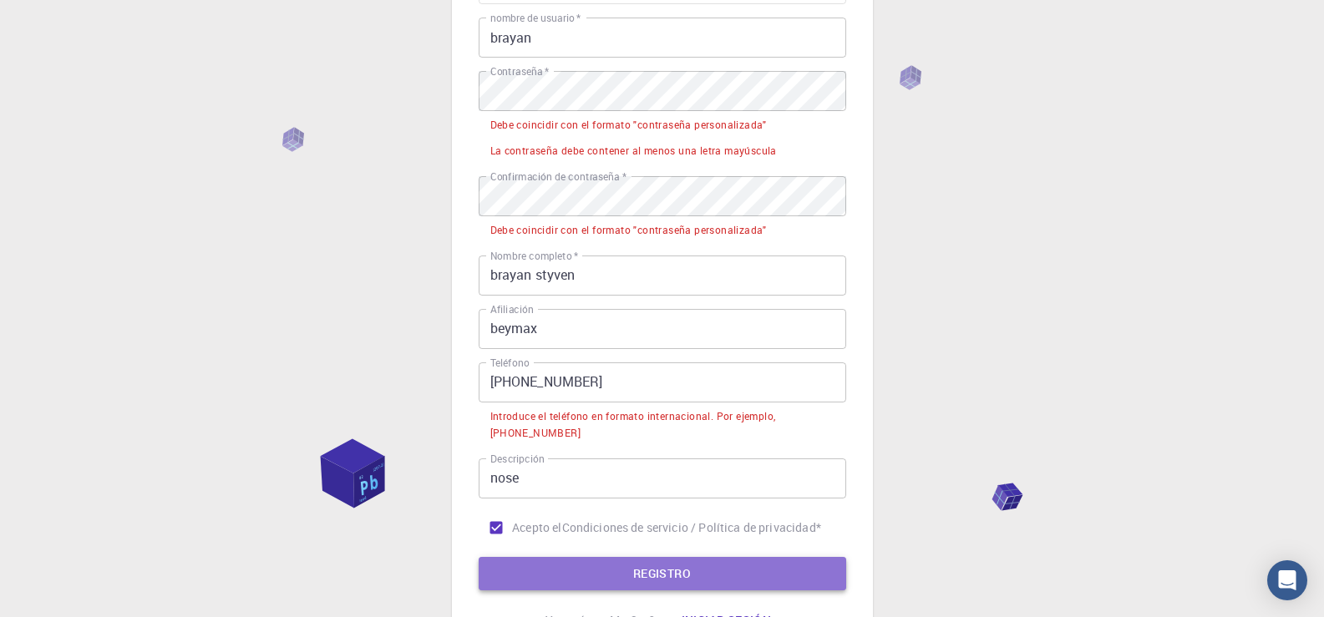
click at [809, 576] on button "REGISTRO" at bounding box center [662, 573] width 367 height 33
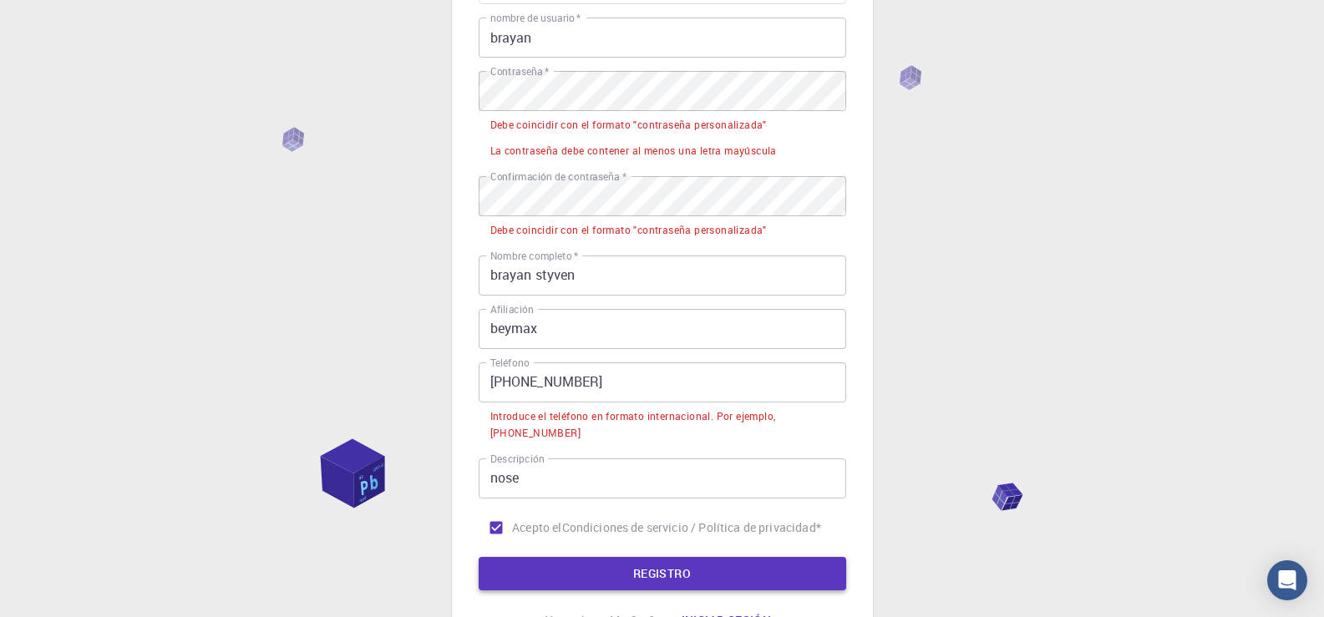
click at [809, 576] on button "REGISTRO" at bounding box center [662, 573] width 367 height 33
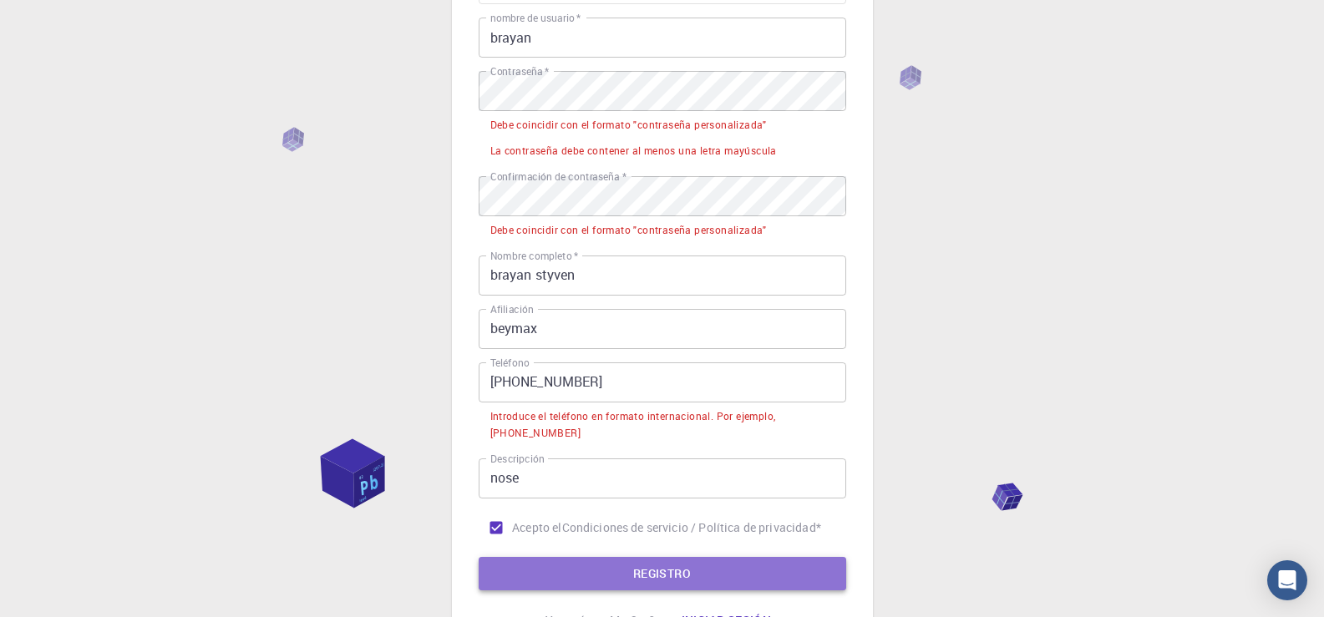
click at [809, 576] on button "REGISTRO" at bounding box center [662, 573] width 367 height 33
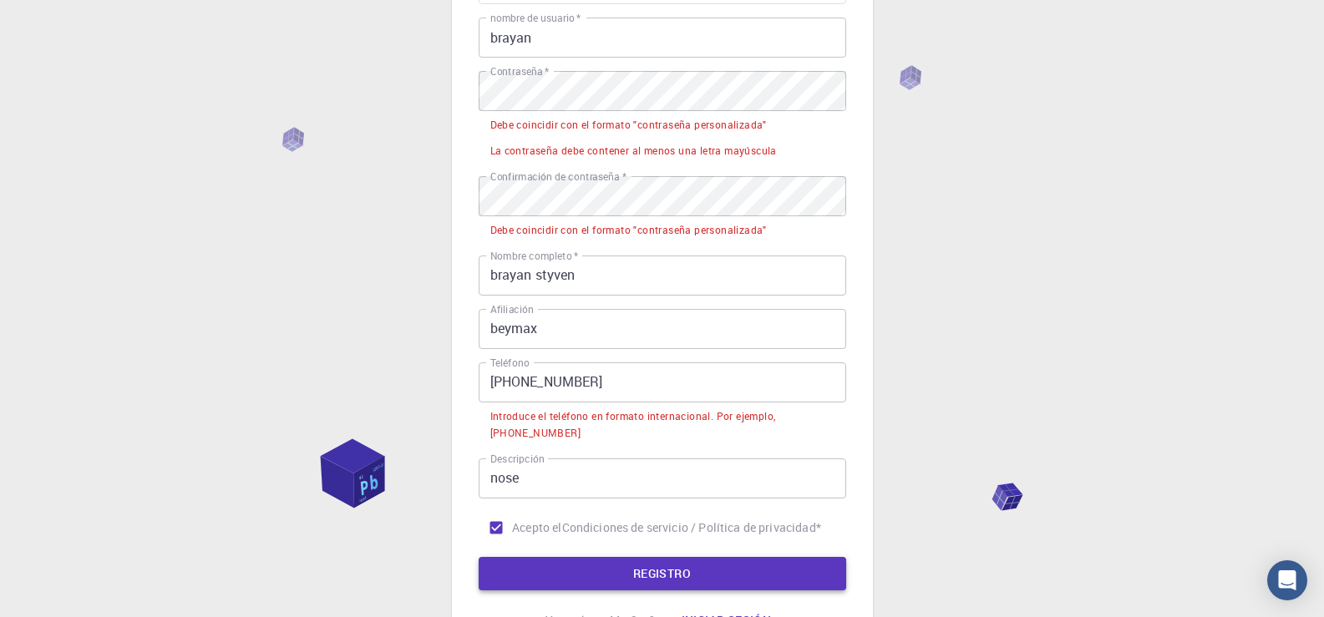
click at [809, 576] on button "REGISTRO" at bounding box center [662, 573] width 367 height 33
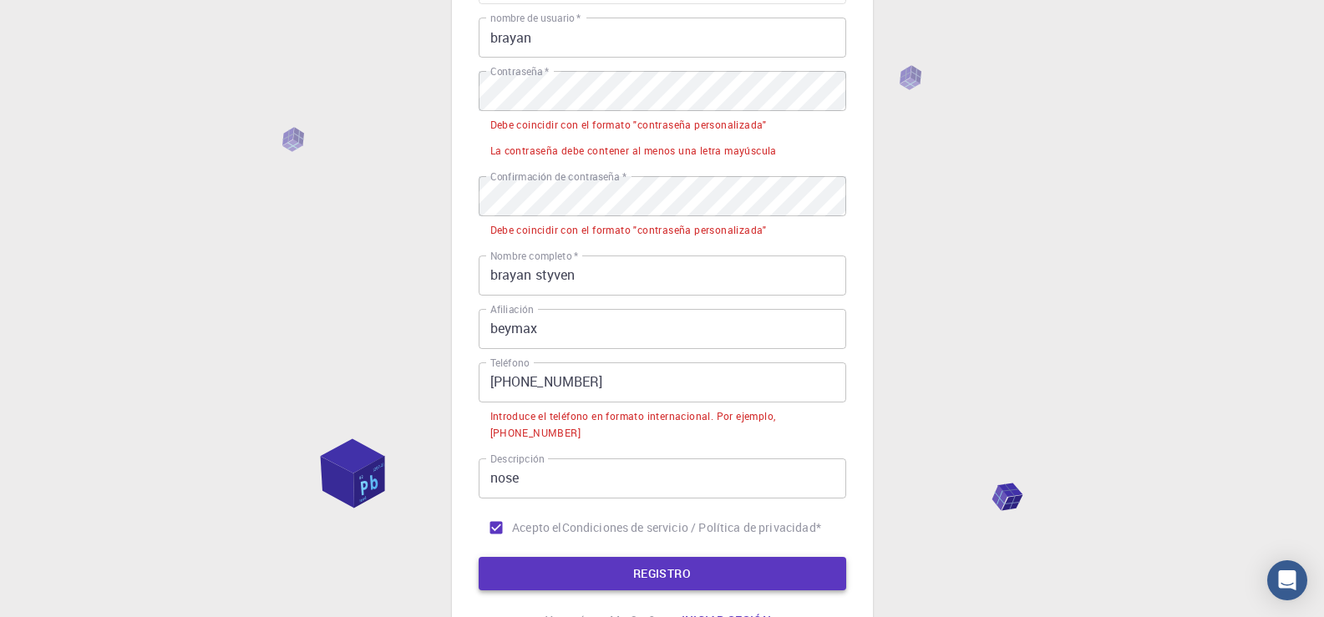
click at [809, 576] on button "REGISTRO" at bounding box center [662, 573] width 367 height 33
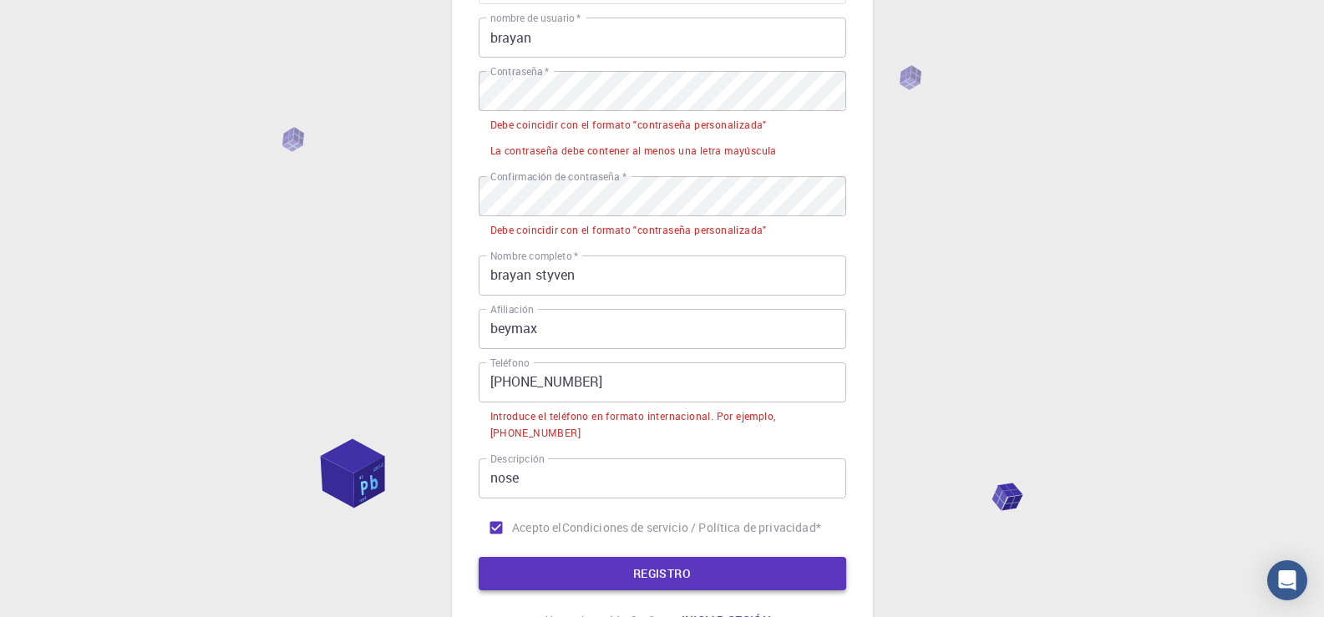
click at [809, 576] on button "REGISTRO" at bounding box center [662, 573] width 367 height 33
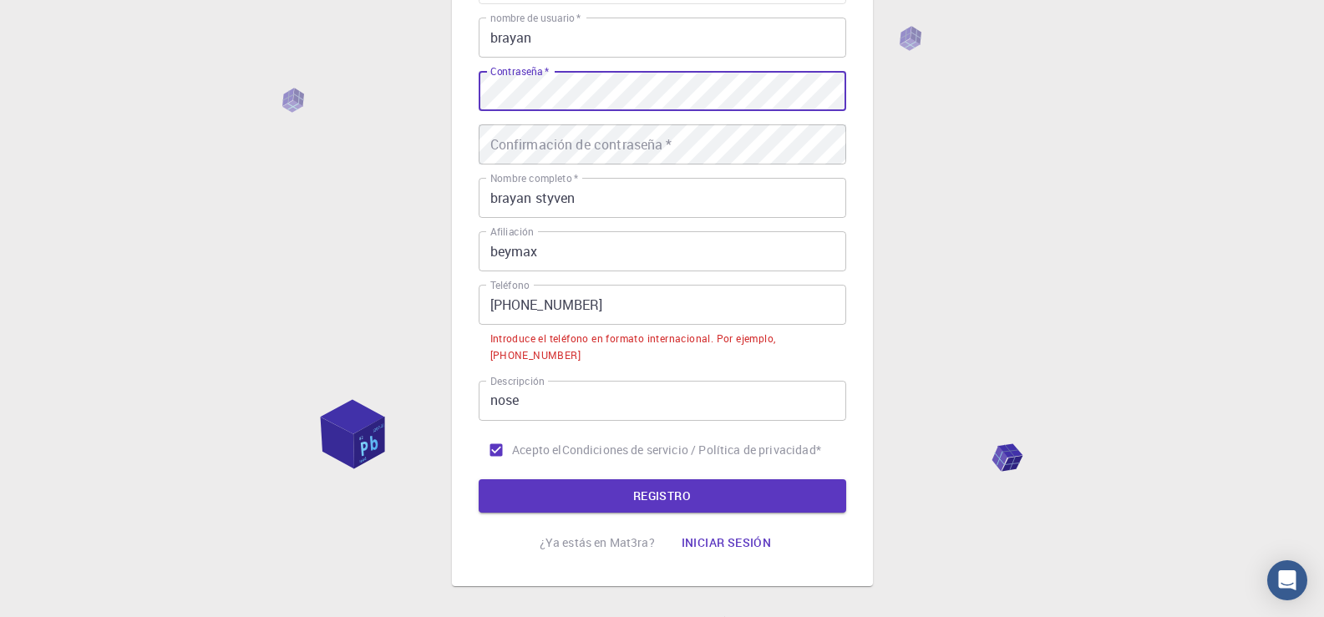
click at [534, 130] on div "Confirmación de contraseña   * Confirmación de contraseña   *" at bounding box center [662, 144] width 367 height 40
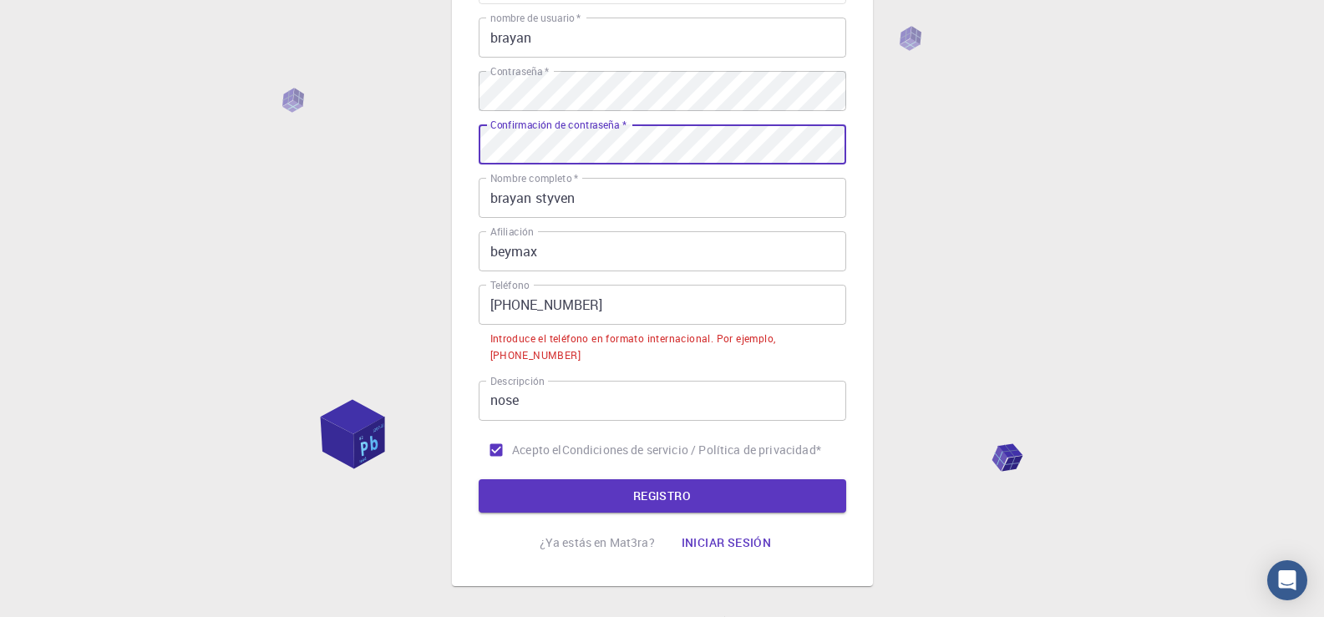
click at [515, 306] on input "[PHONE_NUMBER]" at bounding box center [662, 305] width 367 height 40
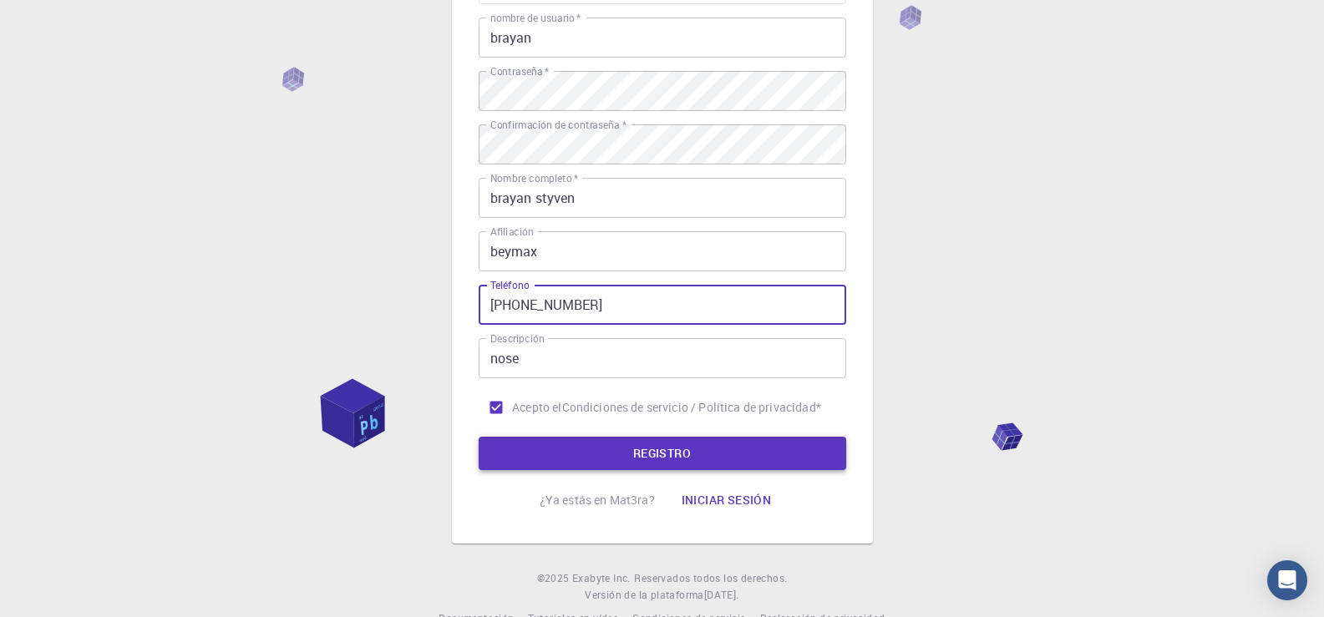
type input "[PHONE_NUMBER]"
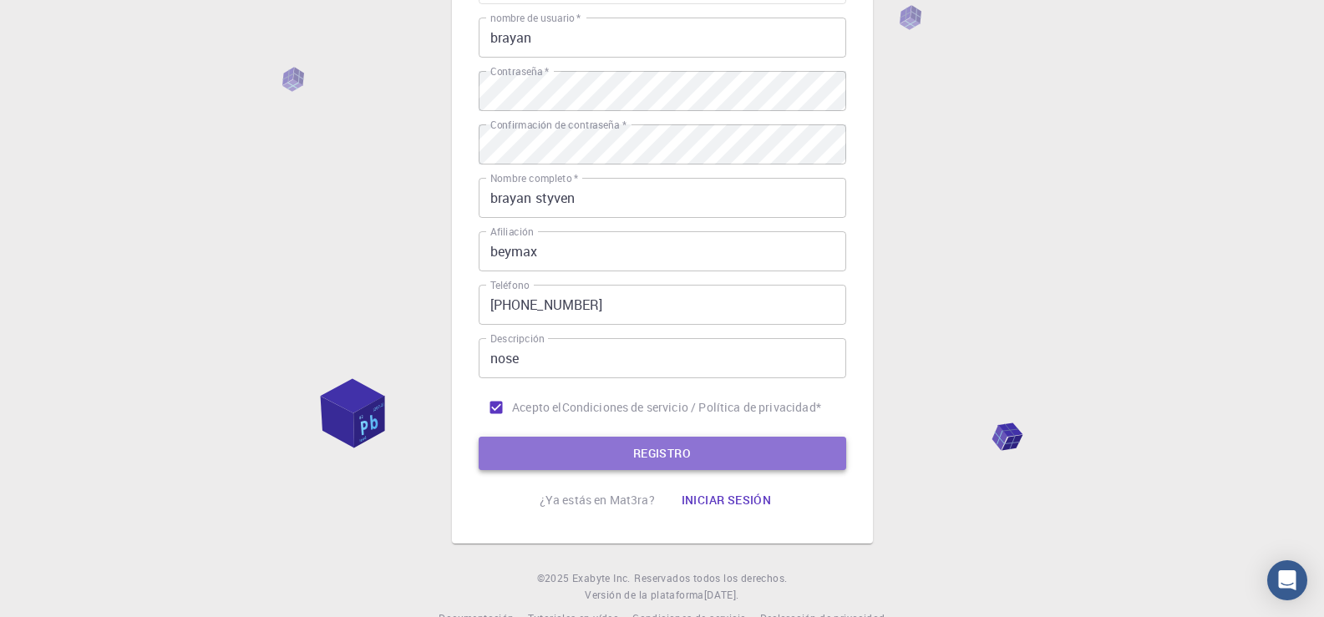
click at [548, 442] on button "REGISTRO" at bounding box center [662, 453] width 367 height 33
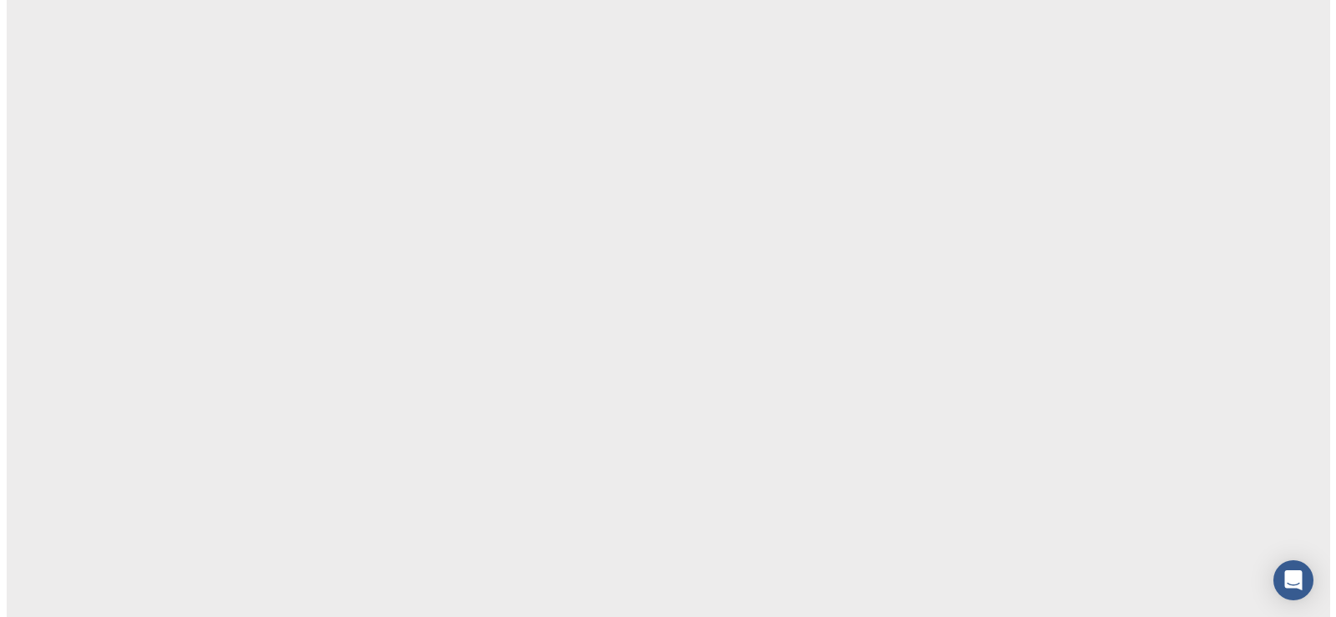
scroll to position [0, 0]
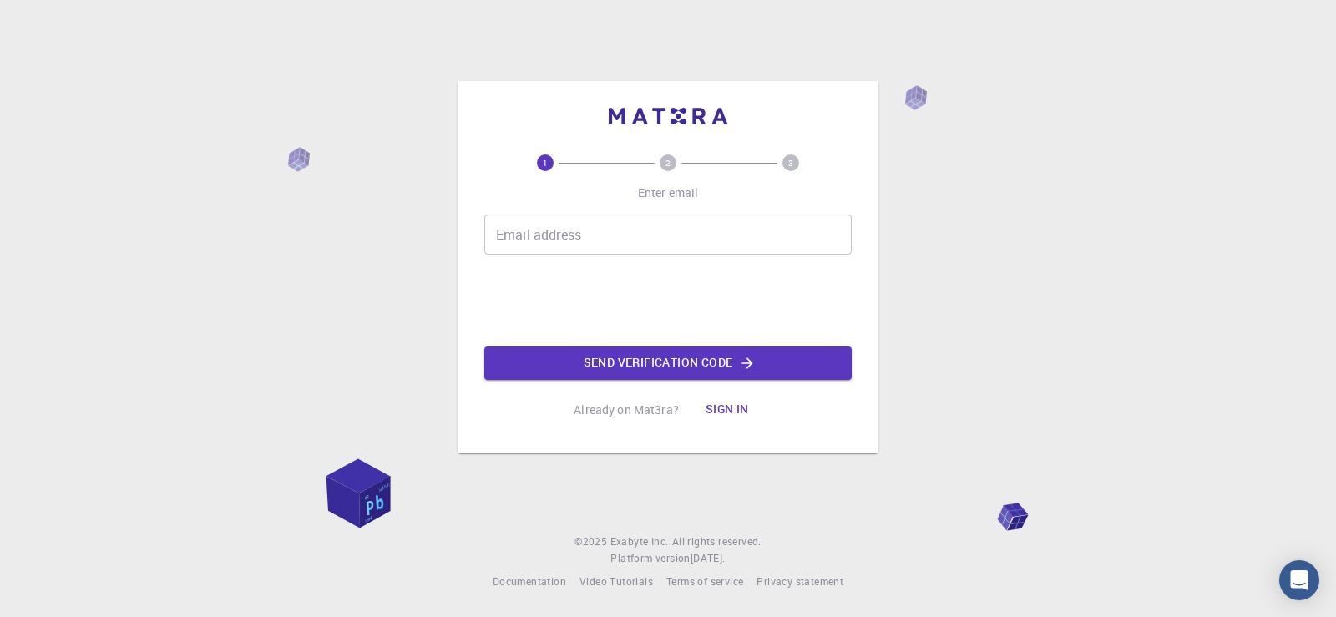
click at [599, 219] on input "Email address" at bounding box center [667, 235] width 367 height 40
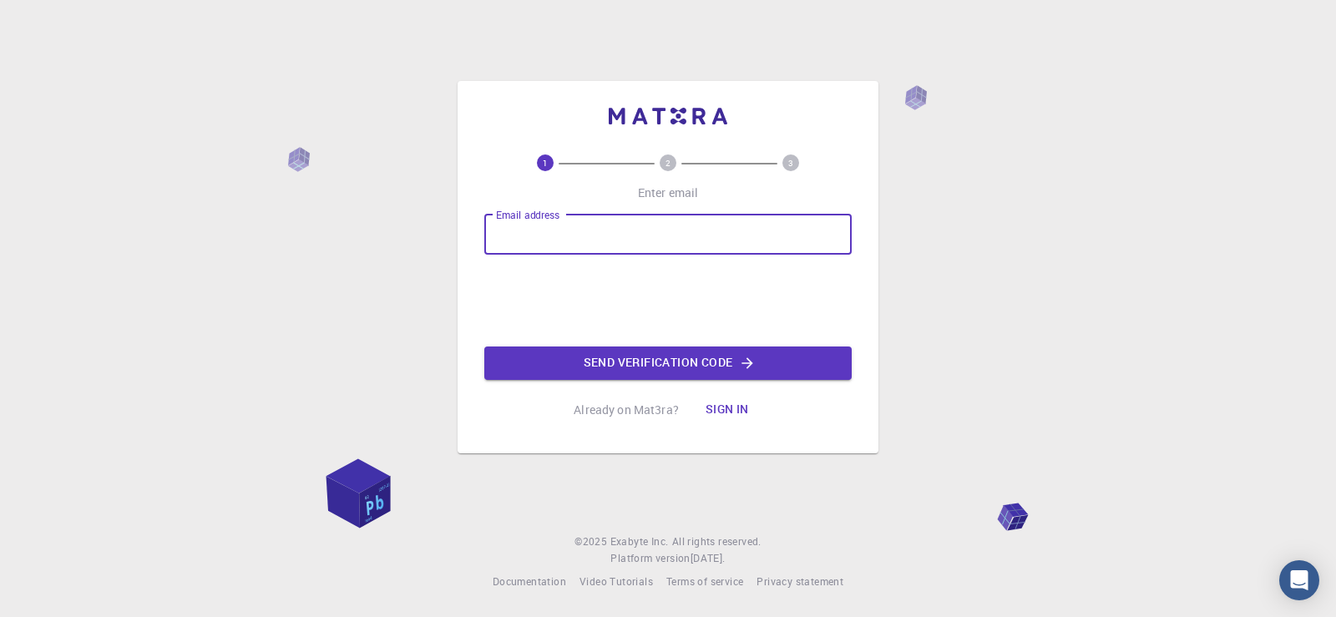
type input "[EMAIL_ADDRESS][DOMAIN_NAME]"
click at [629, 357] on button "Send verification code" at bounding box center [667, 363] width 367 height 33
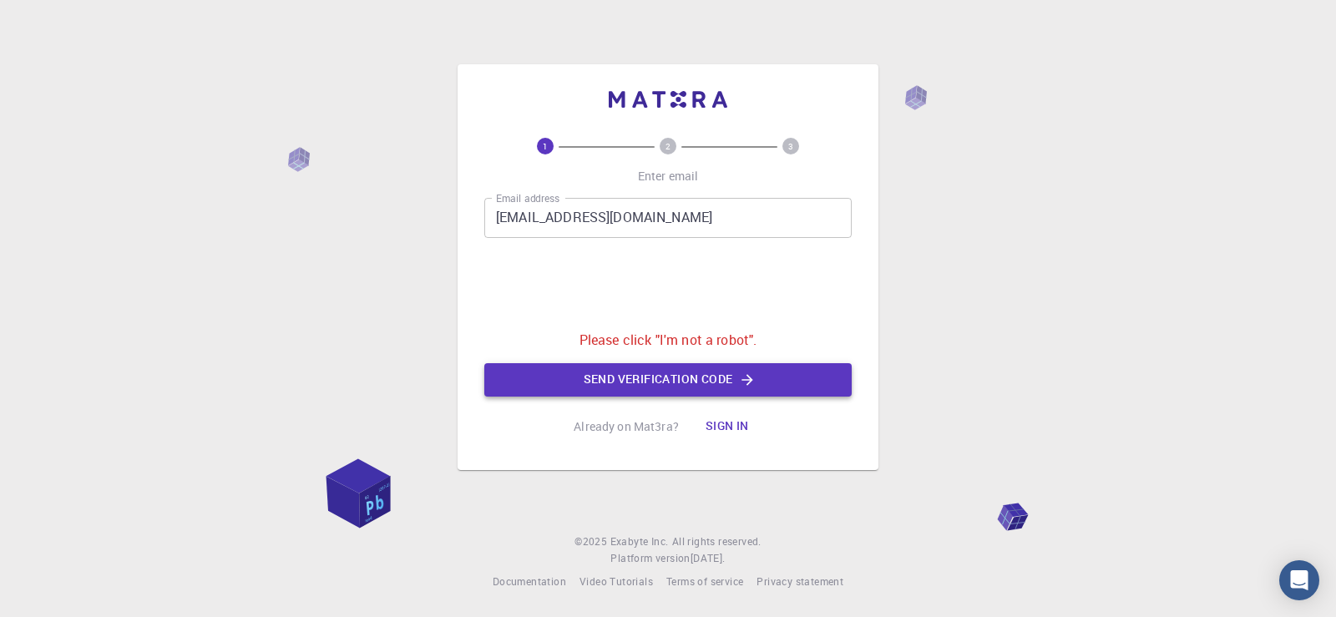
click at [605, 386] on div "1 2 3 Enter email Email address brayan.sty.crack@gmail.com Email address 0cAFcW…" at bounding box center [667, 291] width 367 height 306
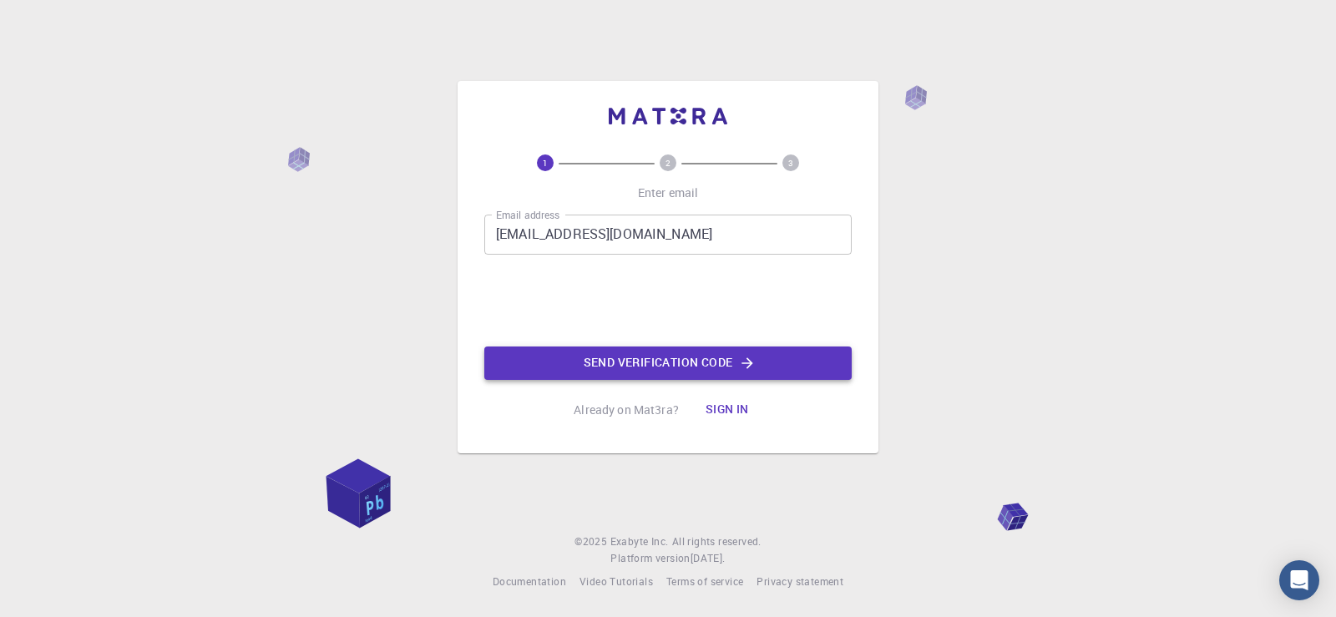
click at [651, 367] on button "Send verification code" at bounding box center [667, 363] width 367 height 33
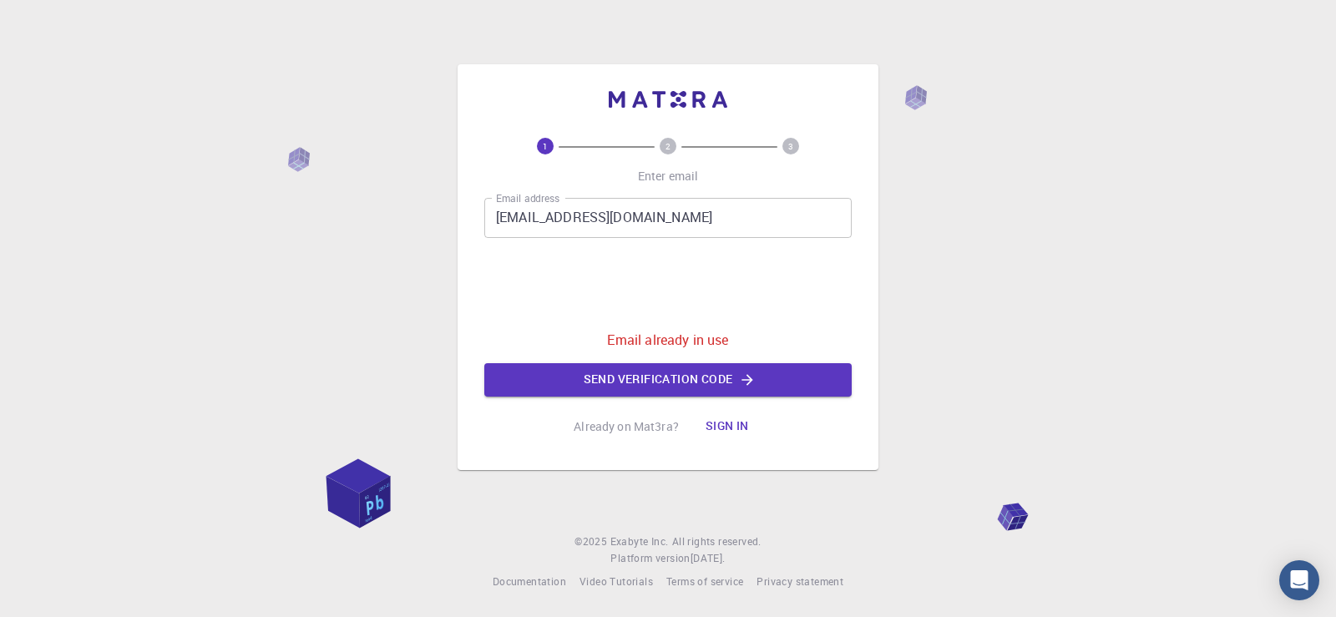
click at [717, 426] on button "Sign in" at bounding box center [727, 426] width 70 height 33
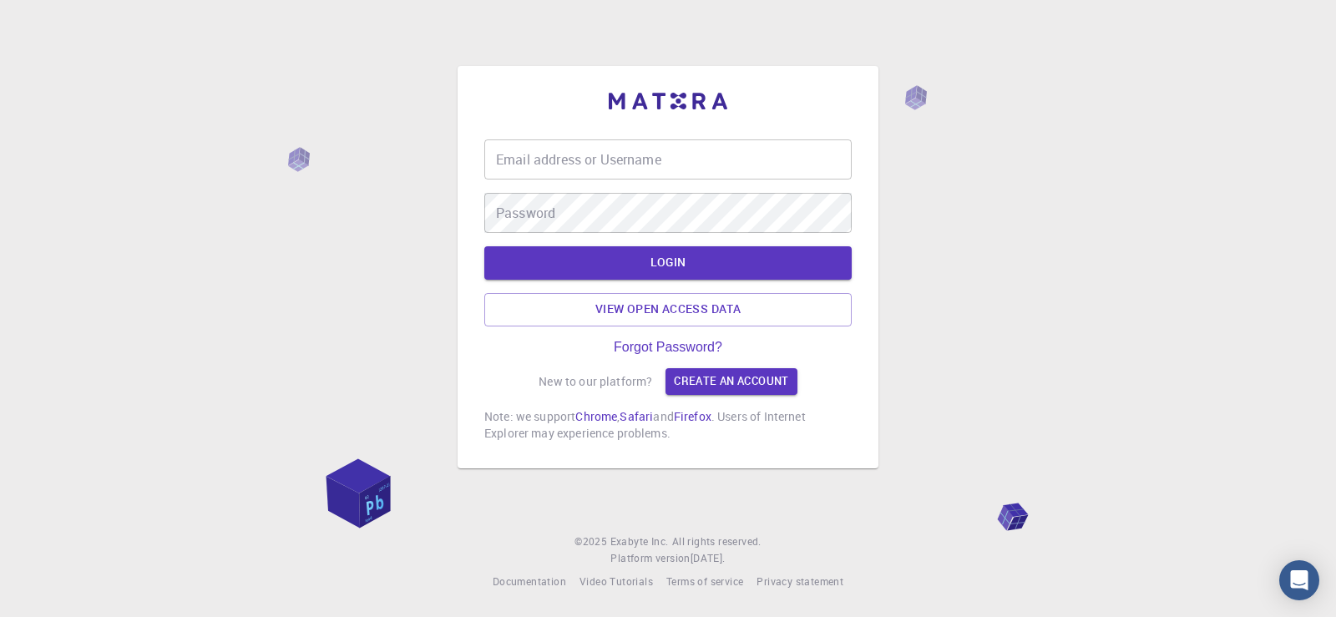
click at [712, 172] on input "Email address or Username" at bounding box center [667, 159] width 367 height 40
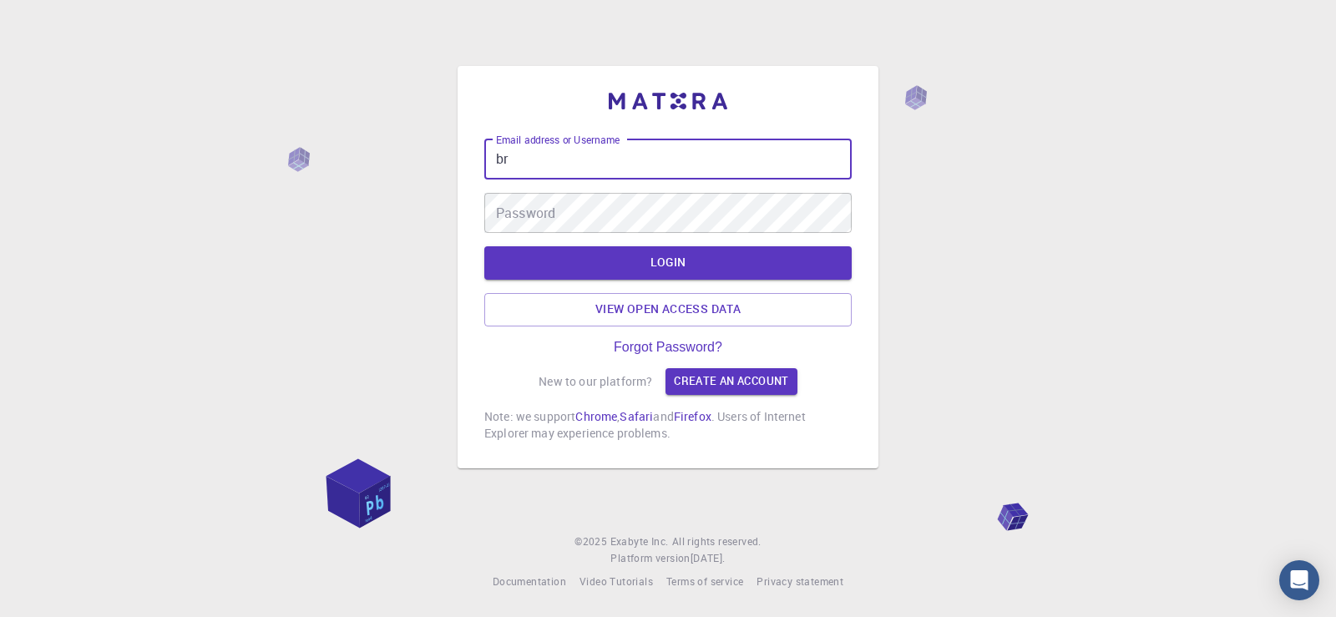
type input "b"
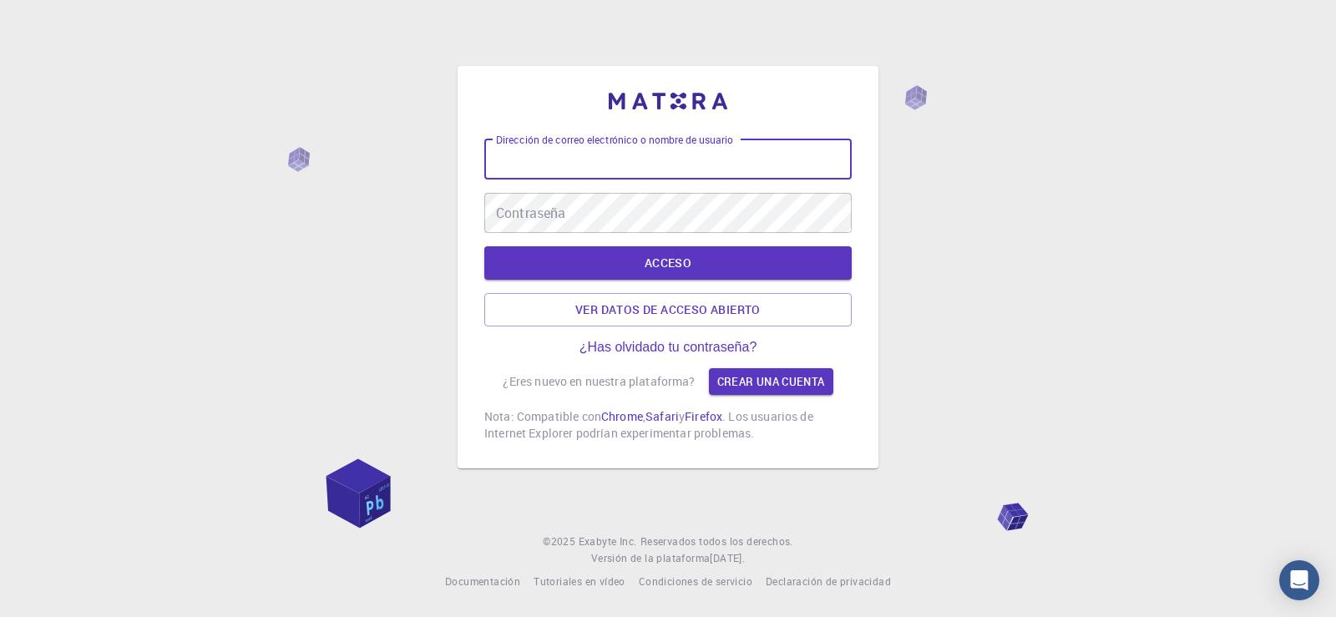
click at [674, 157] on div "Dirección de correo electrónico o nombre de usuario Dirección de correo electró…" at bounding box center [667, 159] width 367 height 40
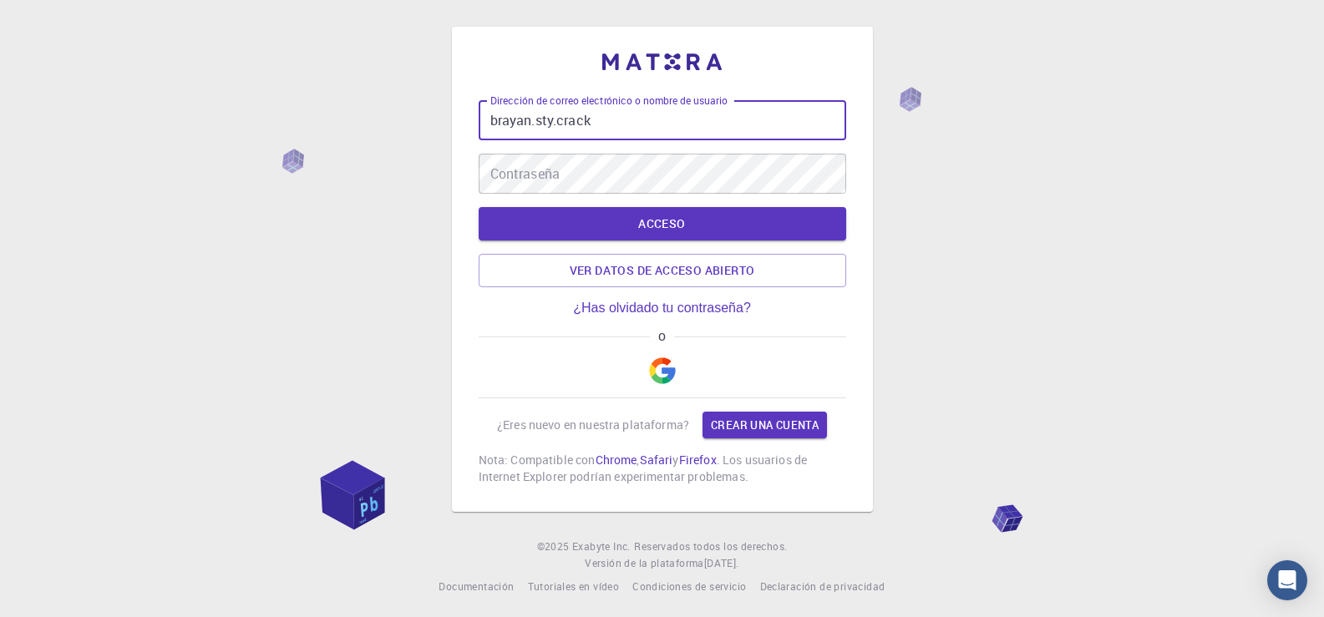
paste input "@"
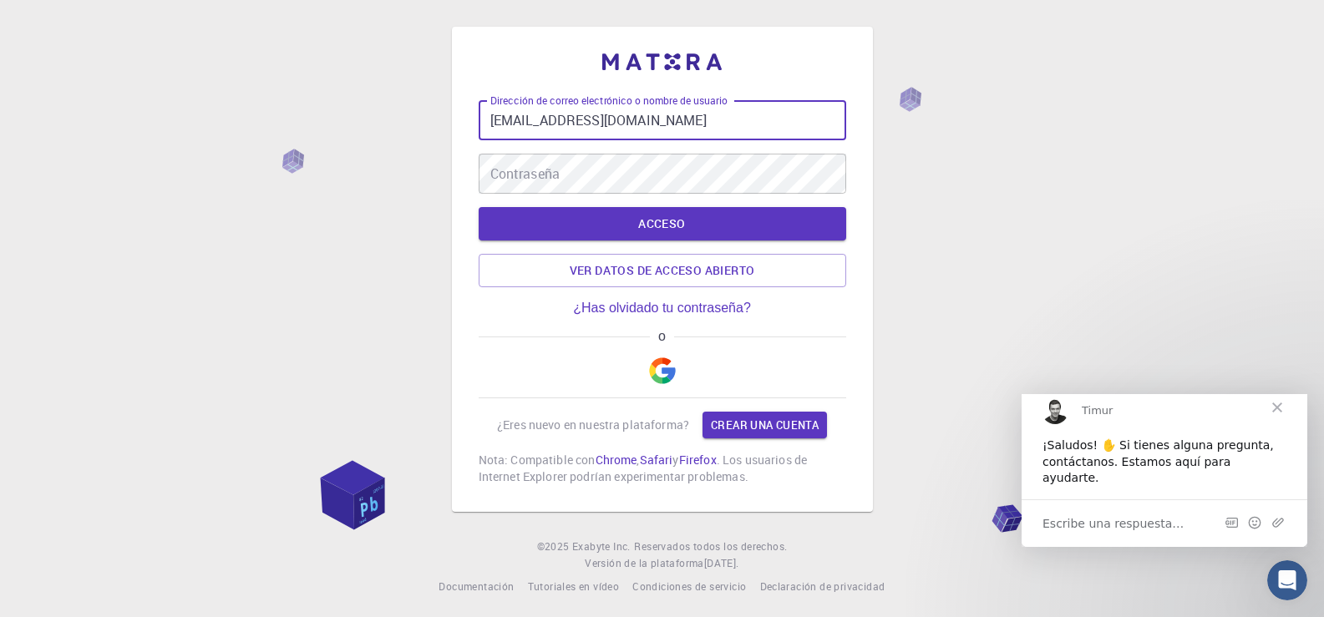
type input "[EMAIL_ADDRESS][DOMAIN_NAME]"
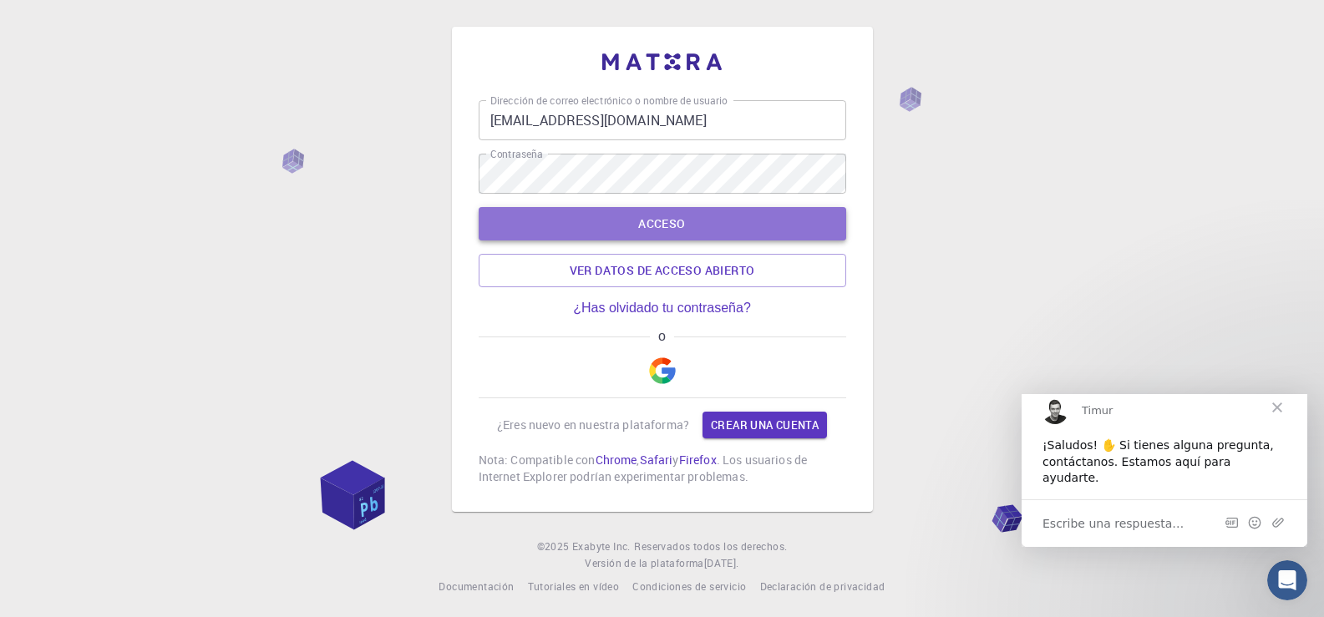
click at [651, 214] on font "ACCESO" at bounding box center [661, 224] width 47 height 22
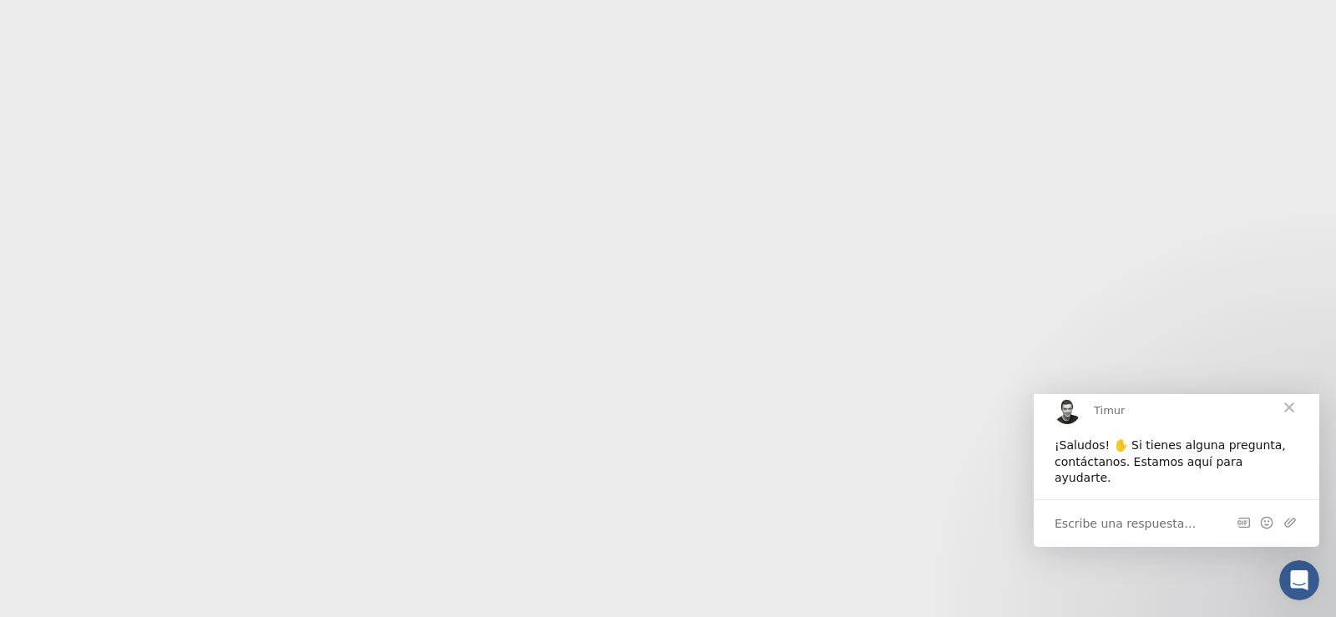
click at [1286, 423] on span "Cerca" at bounding box center [1289, 407] width 60 height 60
